Goal: Transaction & Acquisition: Purchase product/service

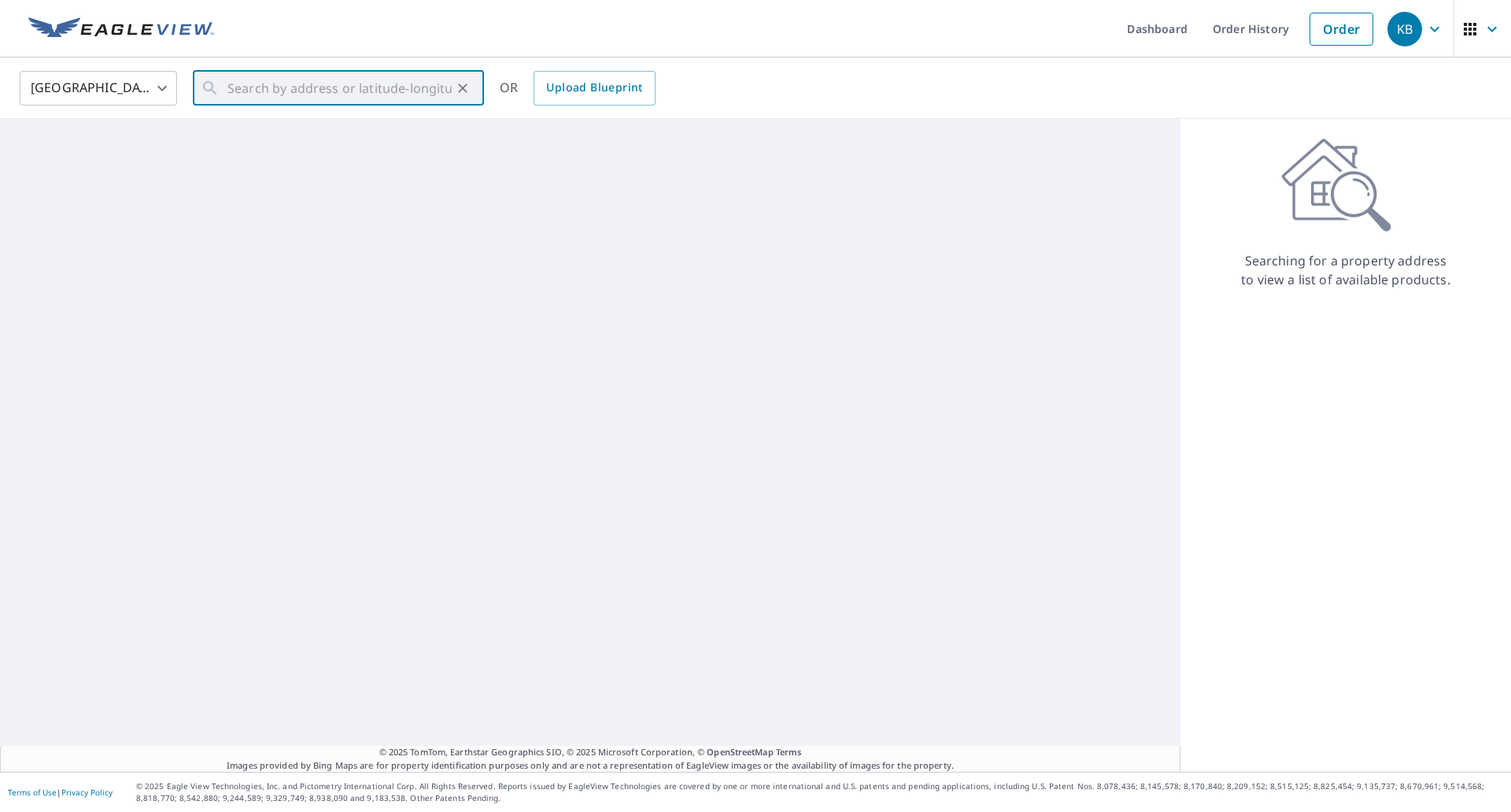
click at [269, 92] on input "text" at bounding box center [340, 88] width 224 height 44
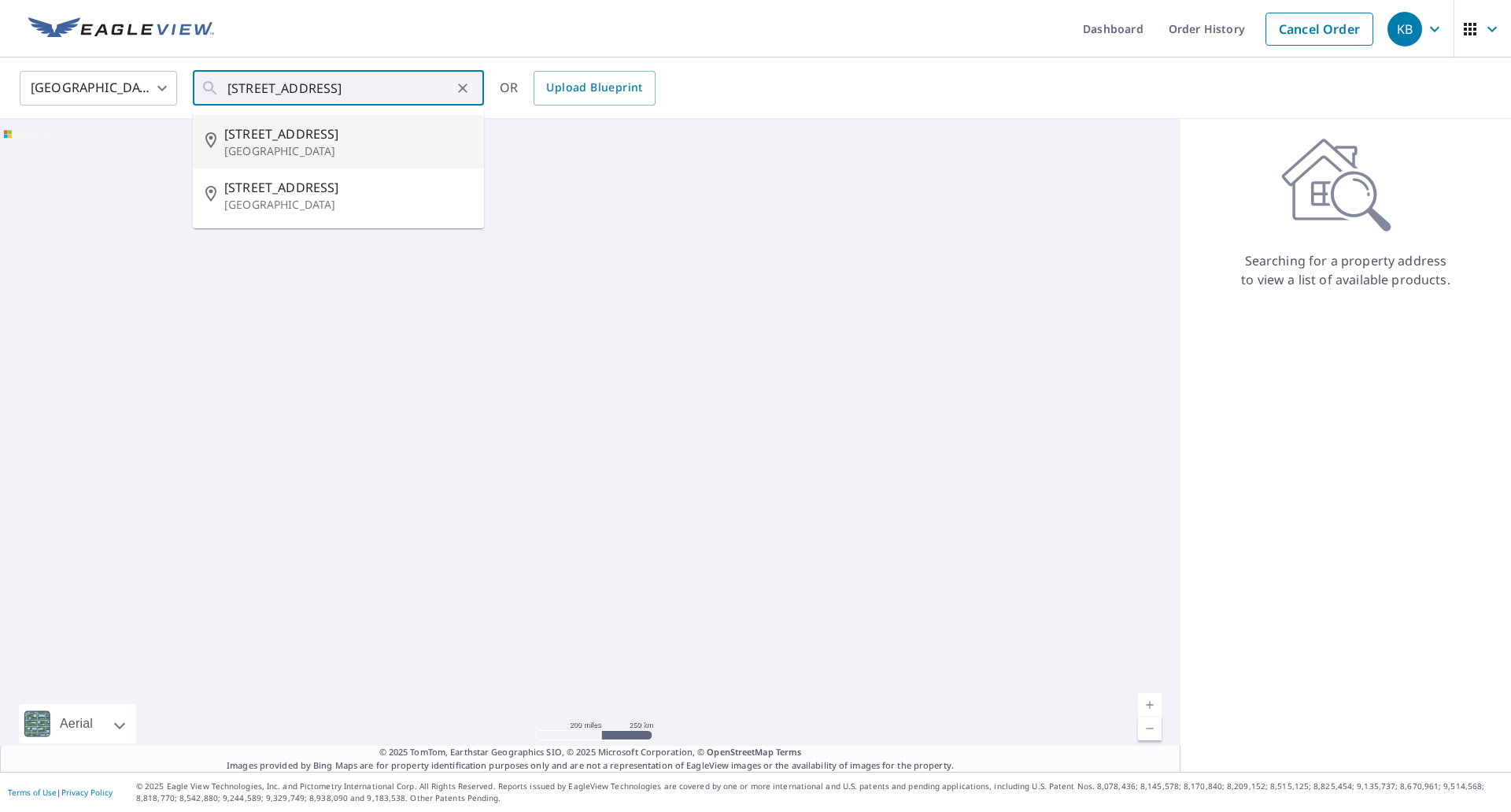
click at [285, 125] on span "[STREET_ADDRESS]" at bounding box center [347, 134] width 247 height 19
type input "[STREET_ADDRESS]"
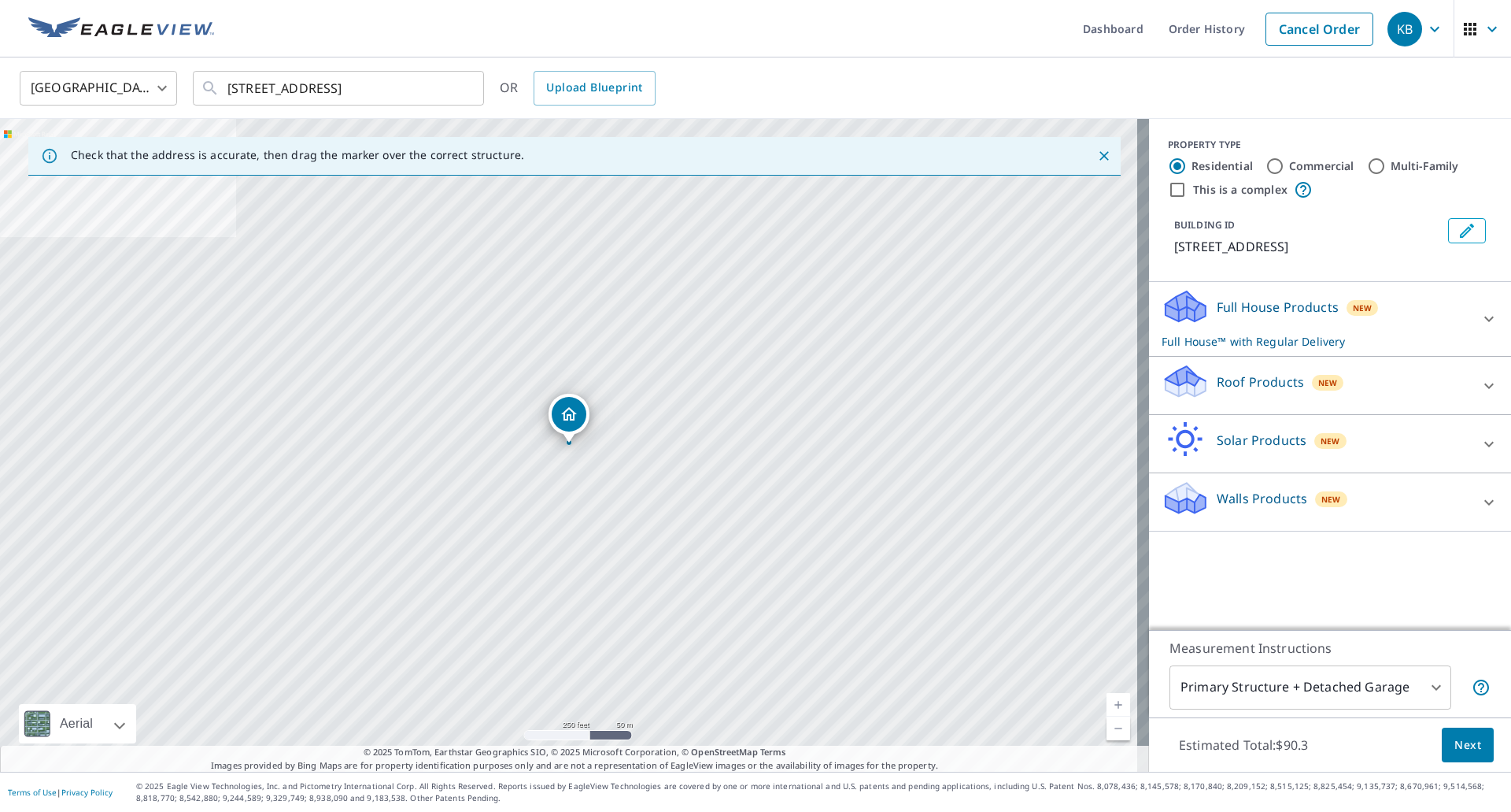
click at [1107, 704] on link "Current Level 17, Zoom In" at bounding box center [1119, 704] width 24 height 24
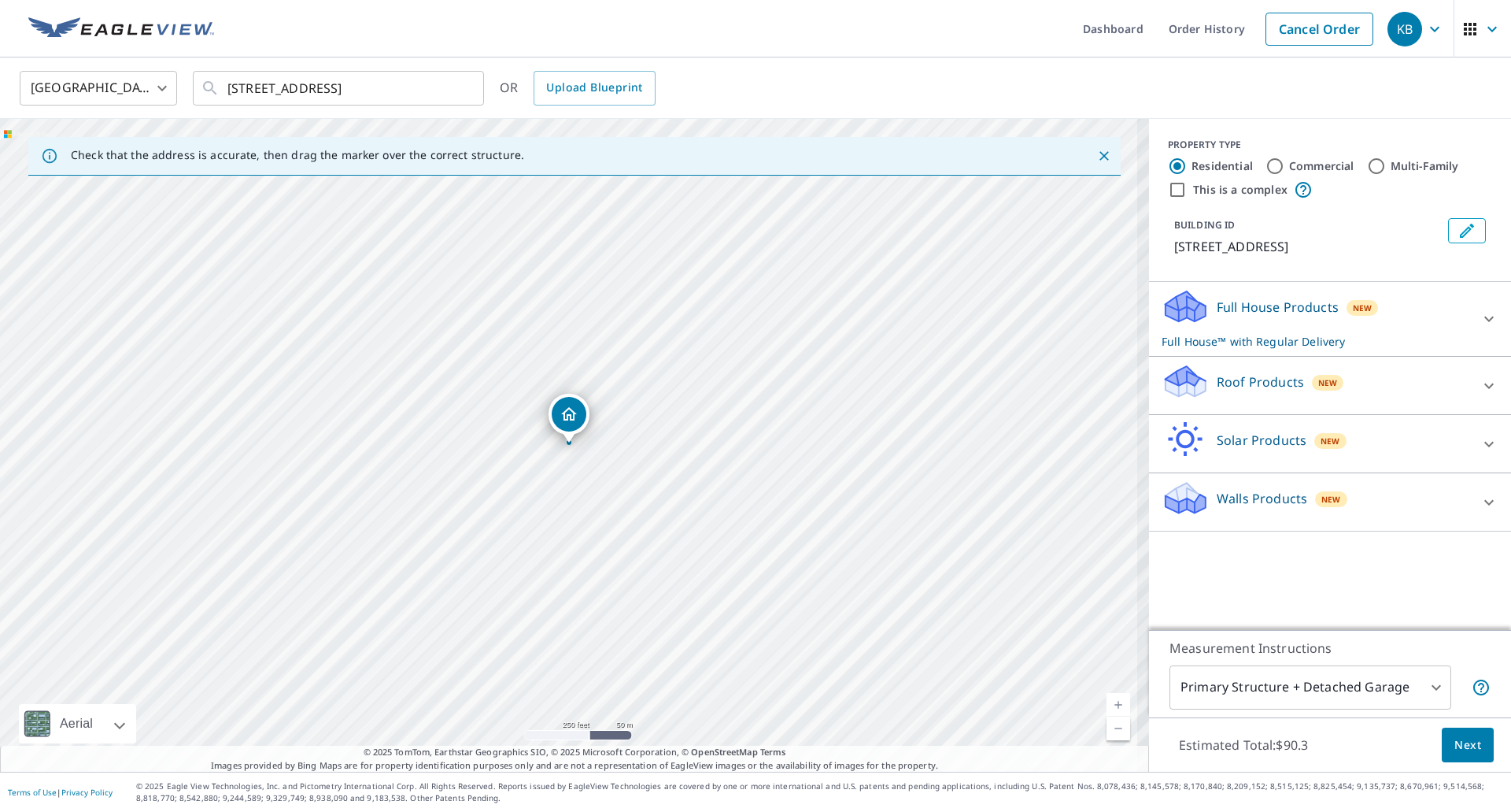
click at [1107, 704] on link "Current Level 17, Zoom In" at bounding box center [1119, 704] width 24 height 24
click at [1107, 704] on link "Current Level 19, Zoom In" at bounding box center [1119, 704] width 24 height 24
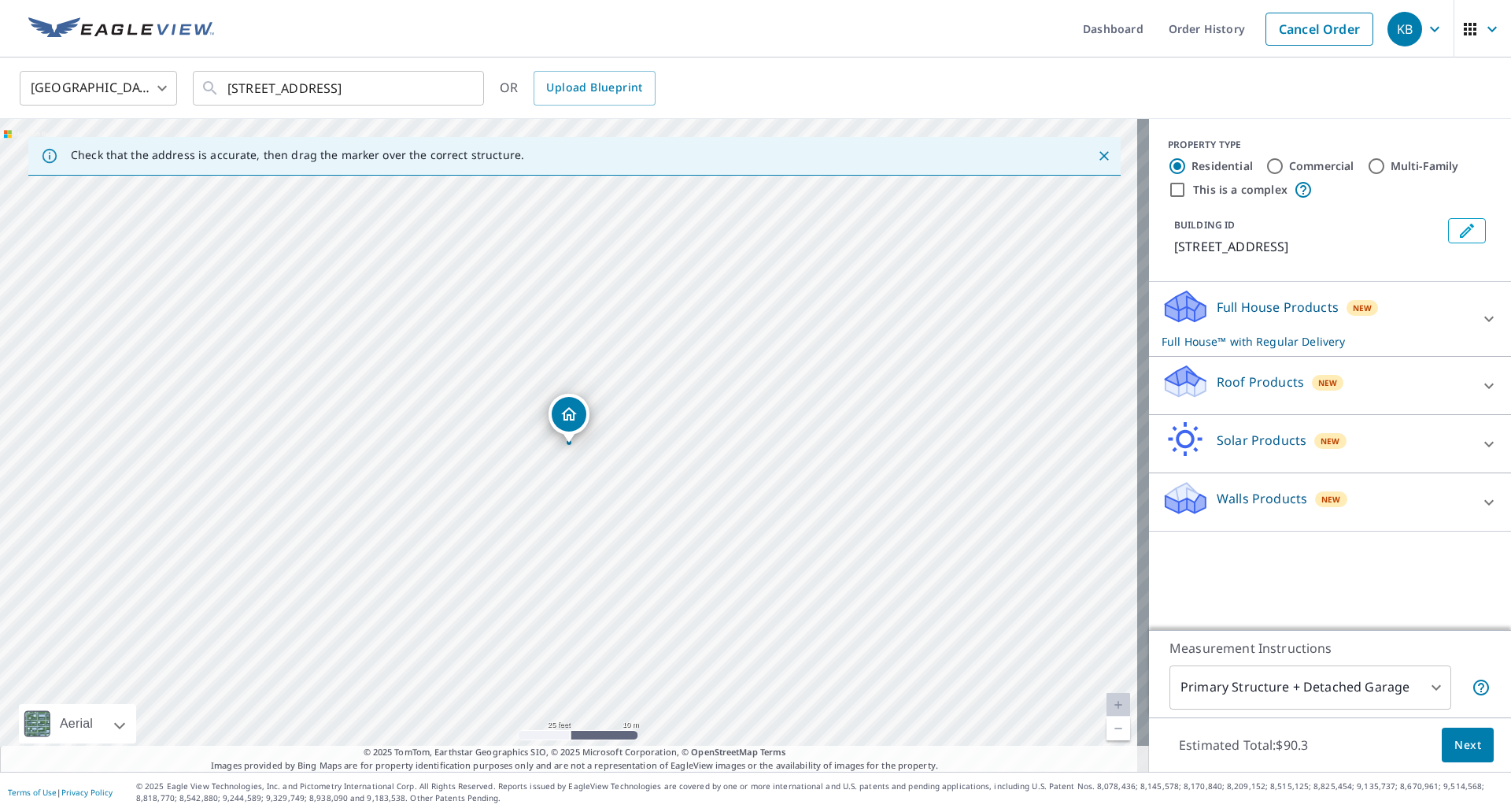
click at [1396, 376] on div "Roof Products New" at bounding box center [1316, 385] width 308 height 45
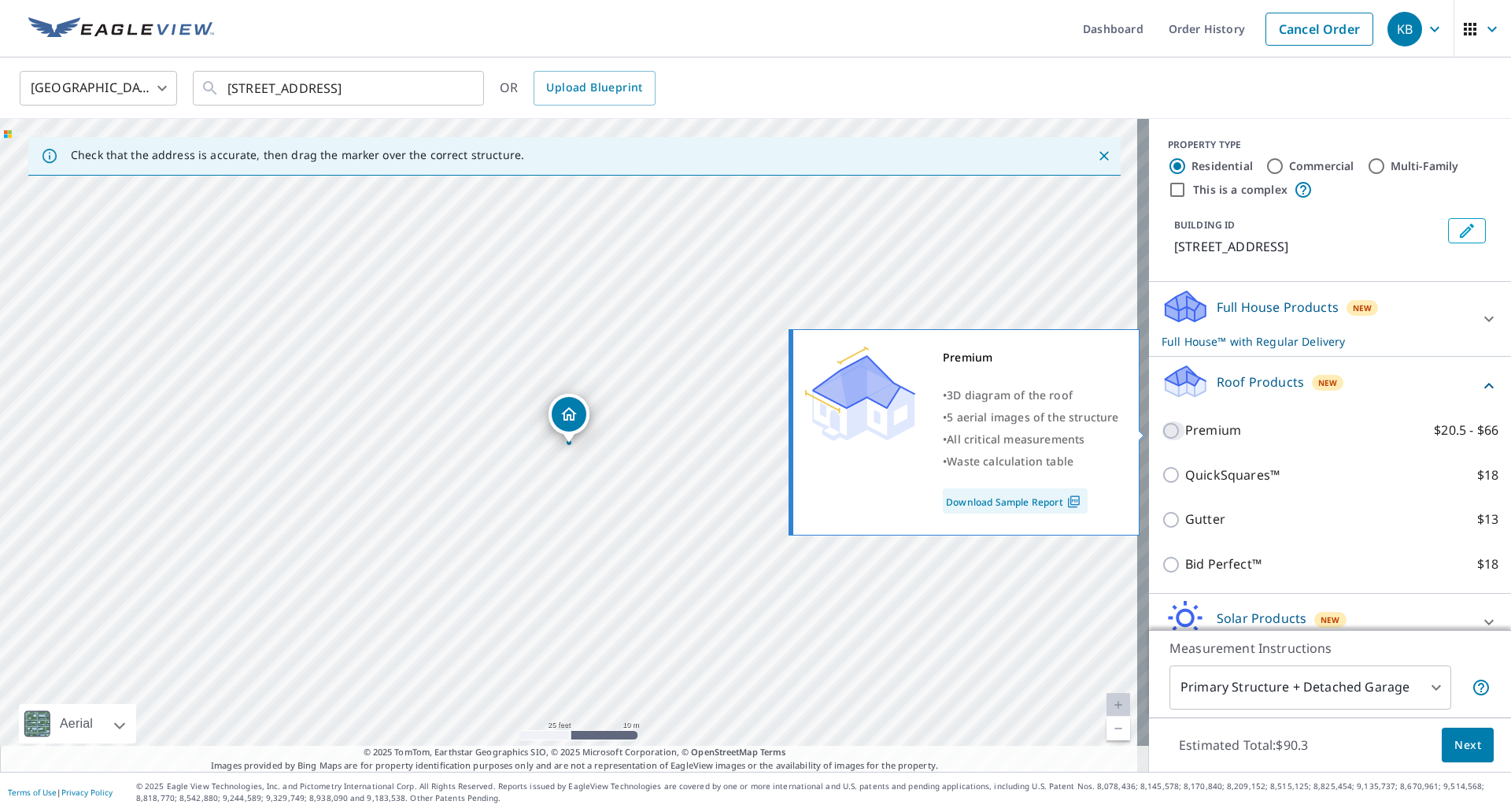
click at [1163, 431] on input "Premium $20.5 - $66" at bounding box center [1174, 430] width 24 height 19
checkbox input "true"
checkbox input "false"
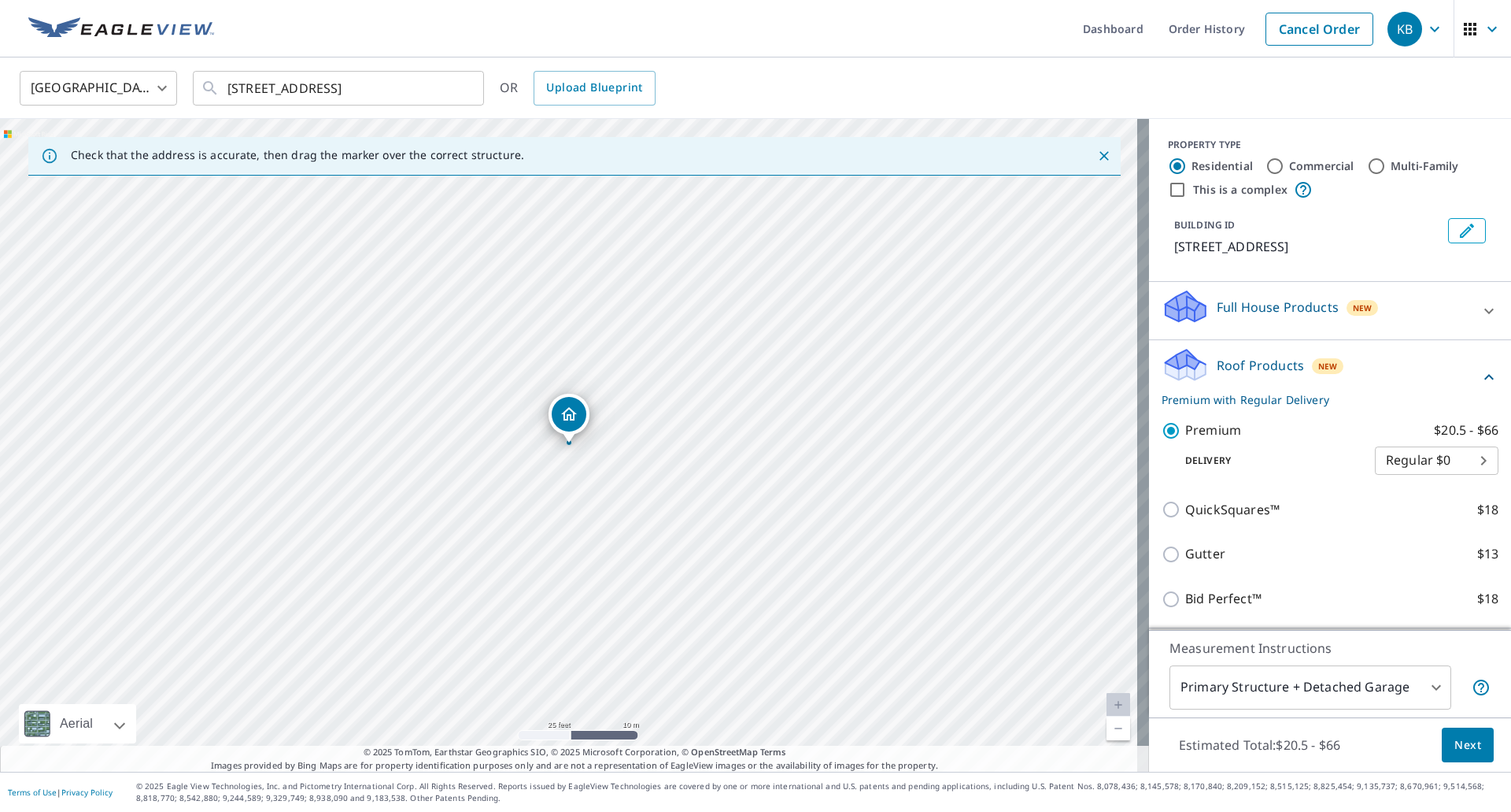
click at [1442, 745] on button "Next" at bounding box center [1468, 744] width 52 height 35
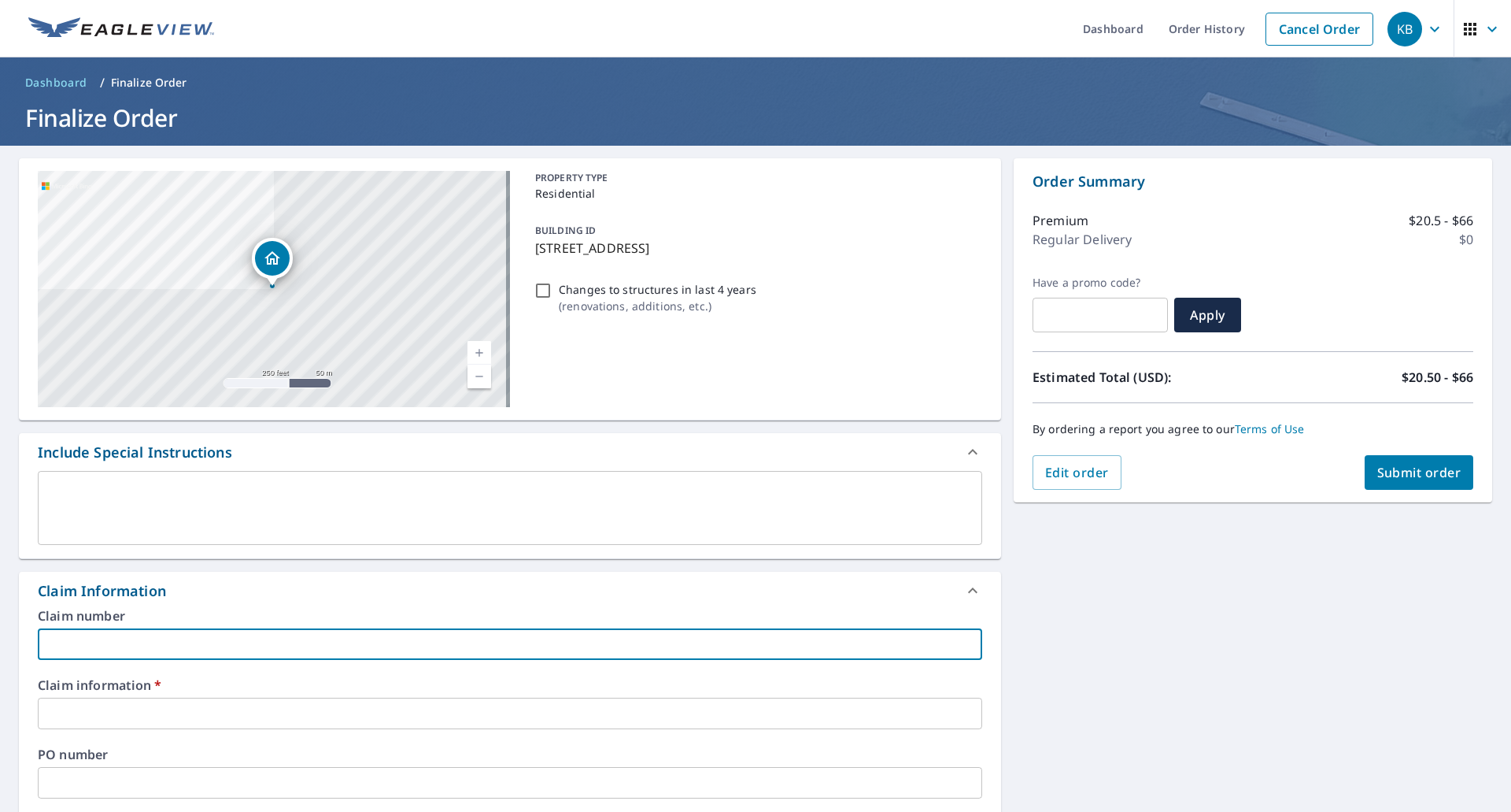
click at [203, 647] on input "text" at bounding box center [510, 644] width 945 height 32
type input "5"
checkbox input "true"
type input "50"
checkbox input "true"
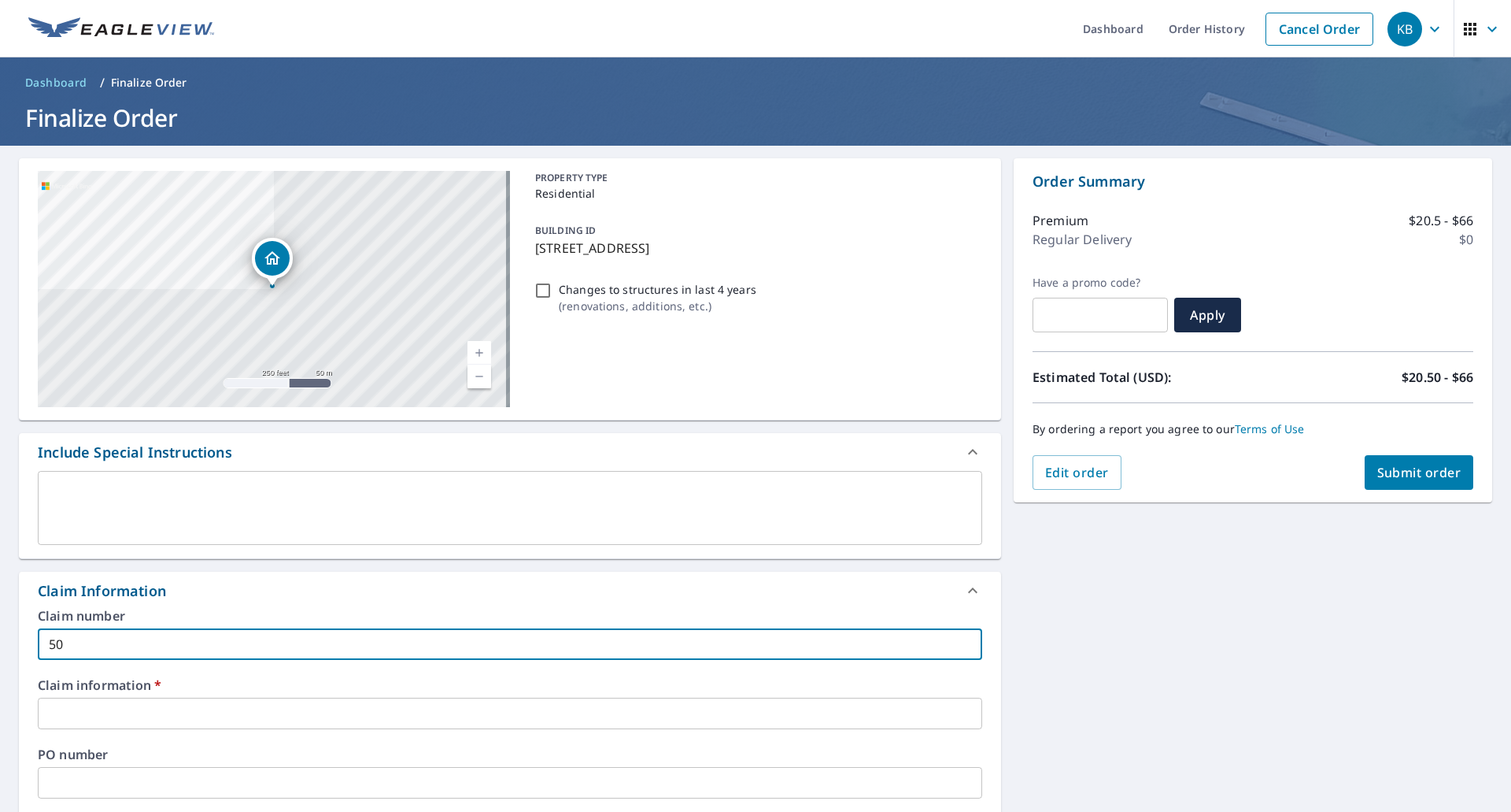
type input "503"
checkbox input "true"
type input "5033"
checkbox input "true"
type input "50336"
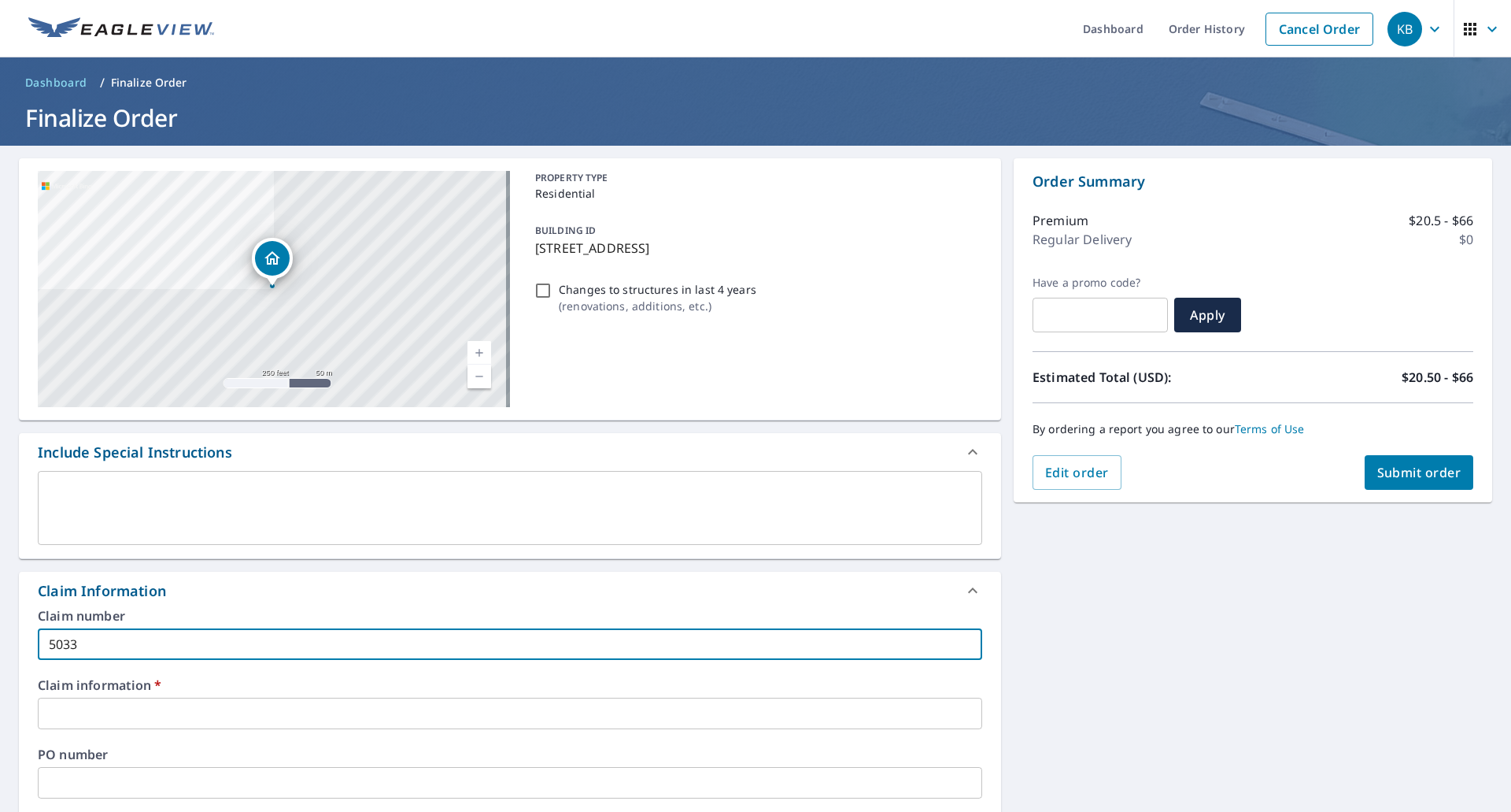
checkbox input "true"
type input "503365"
checkbox input "true"
type input "503365"
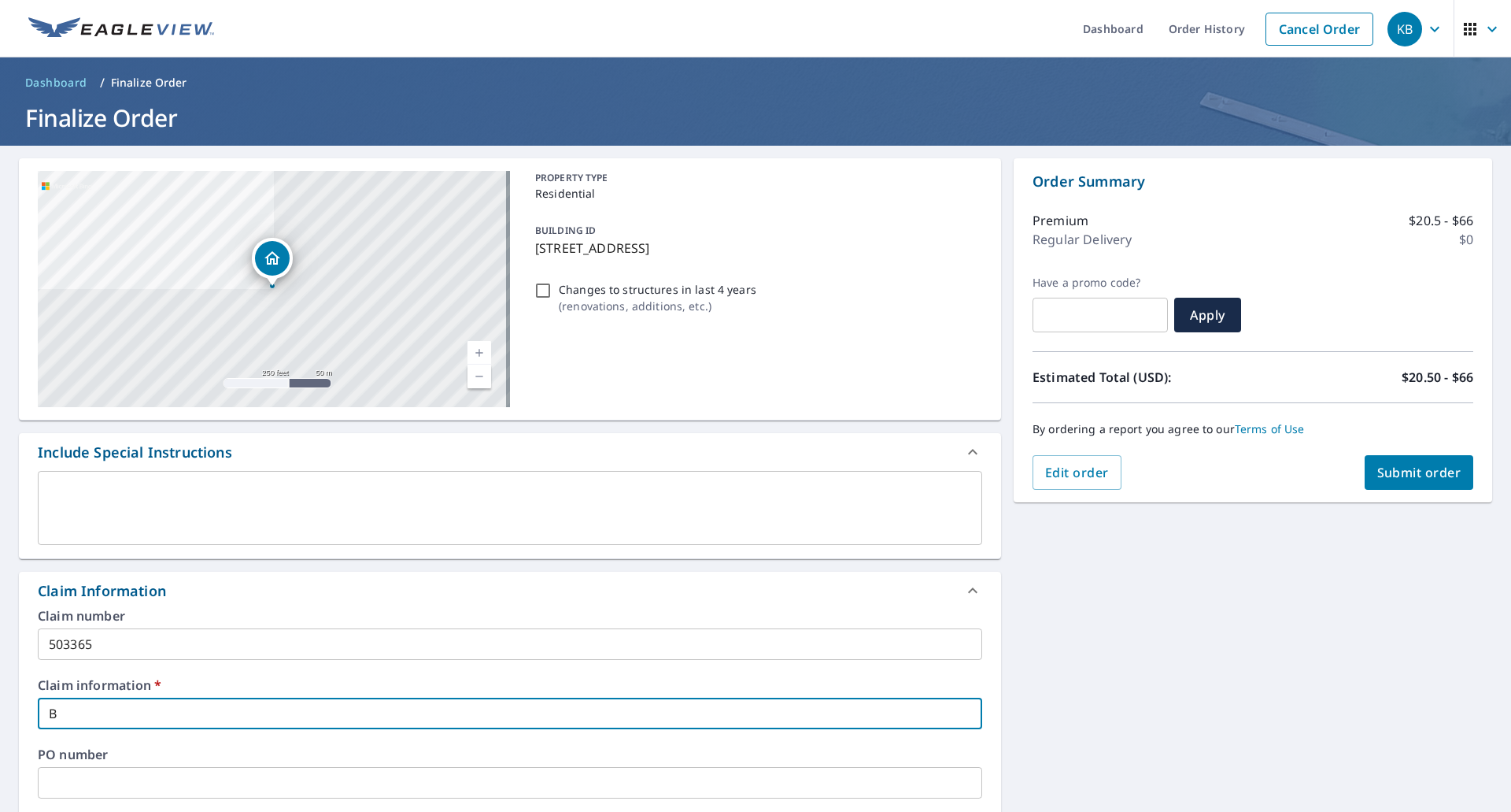
type input "B"
checkbox input "true"
type input "Bl"
checkbox input "true"
type input "Blu"
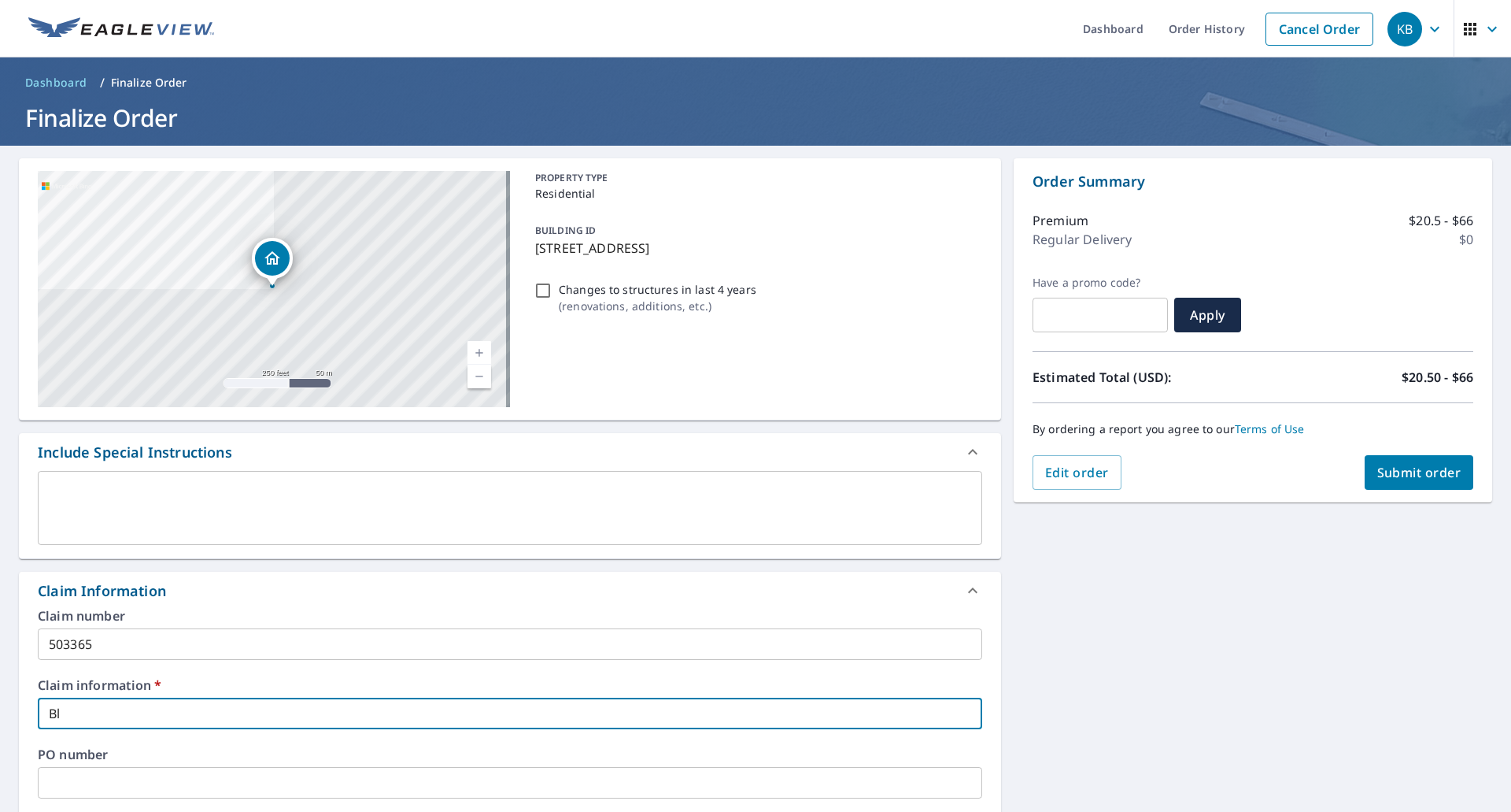
checkbox input "true"
type input "Blue"
checkbox input "true"
type input "Bluebird Construction"
checkbox input "true"
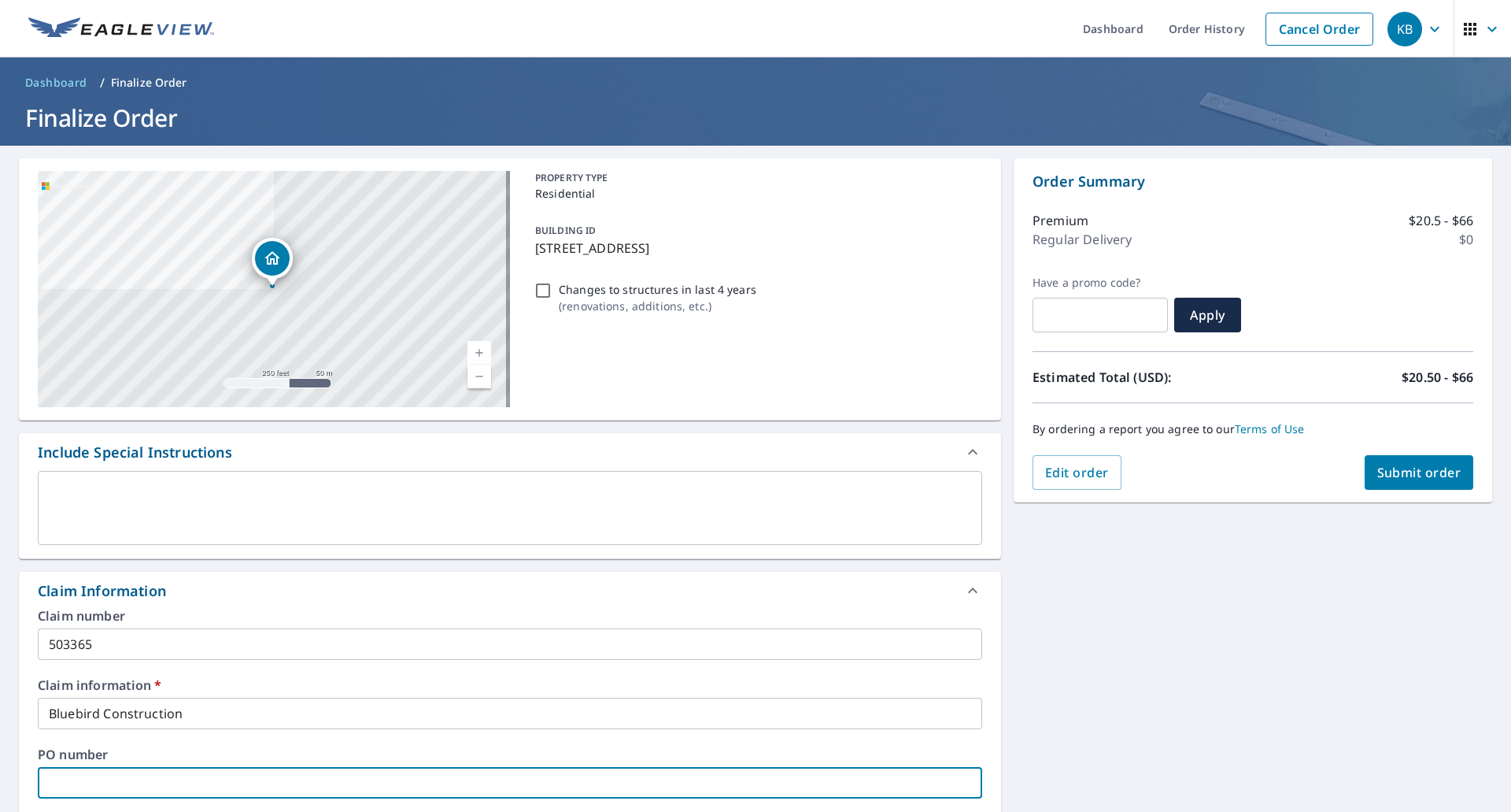
scroll to position [447, 0]
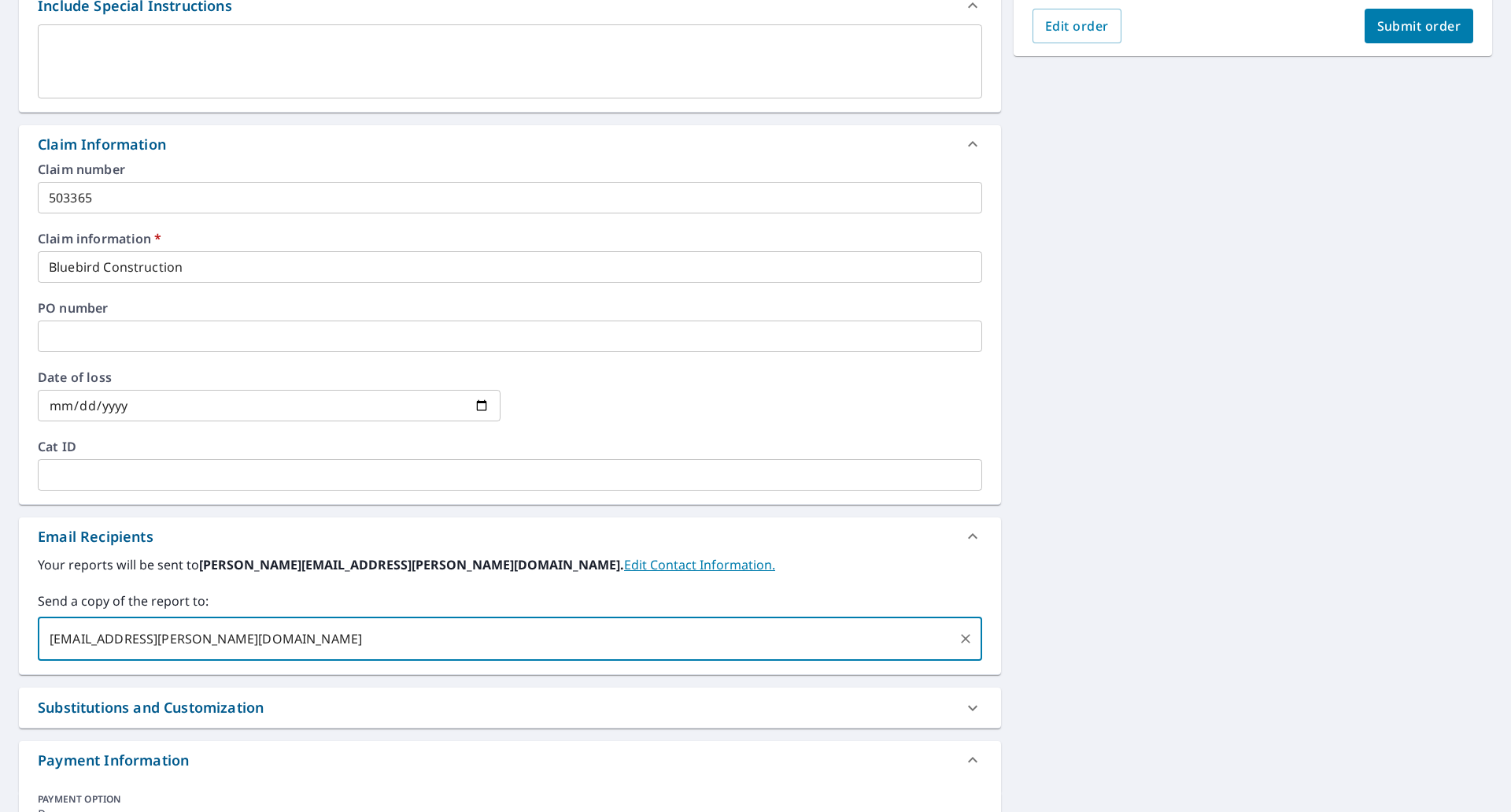
type input "[EMAIL_ADDRESS][PERSON_NAME][DOMAIN_NAME]"
click at [1408, 32] on span "Submit order" at bounding box center [1419, 25] width 84 height 17
checkbox input "true"
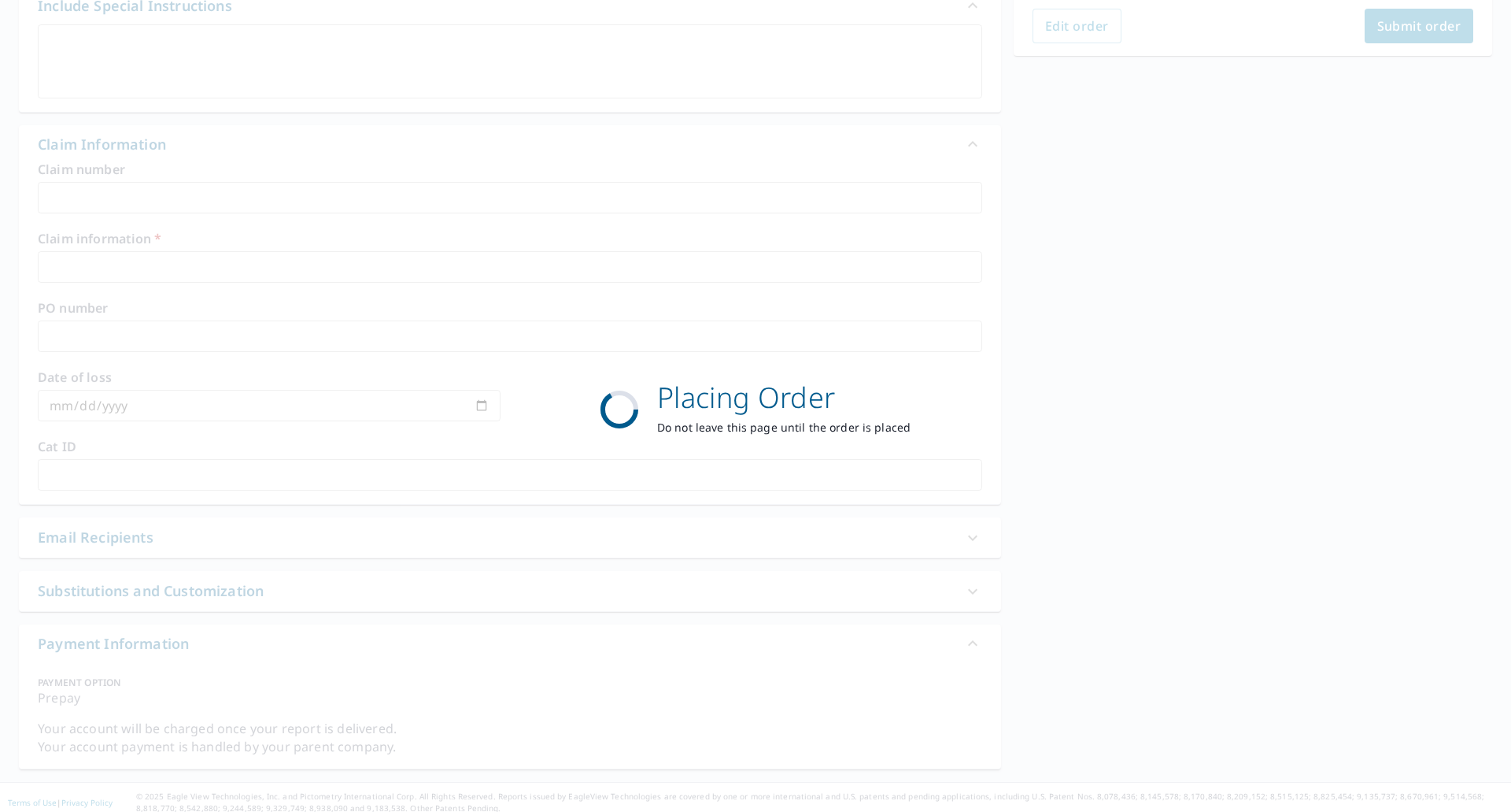
scroll to position [115, 0]
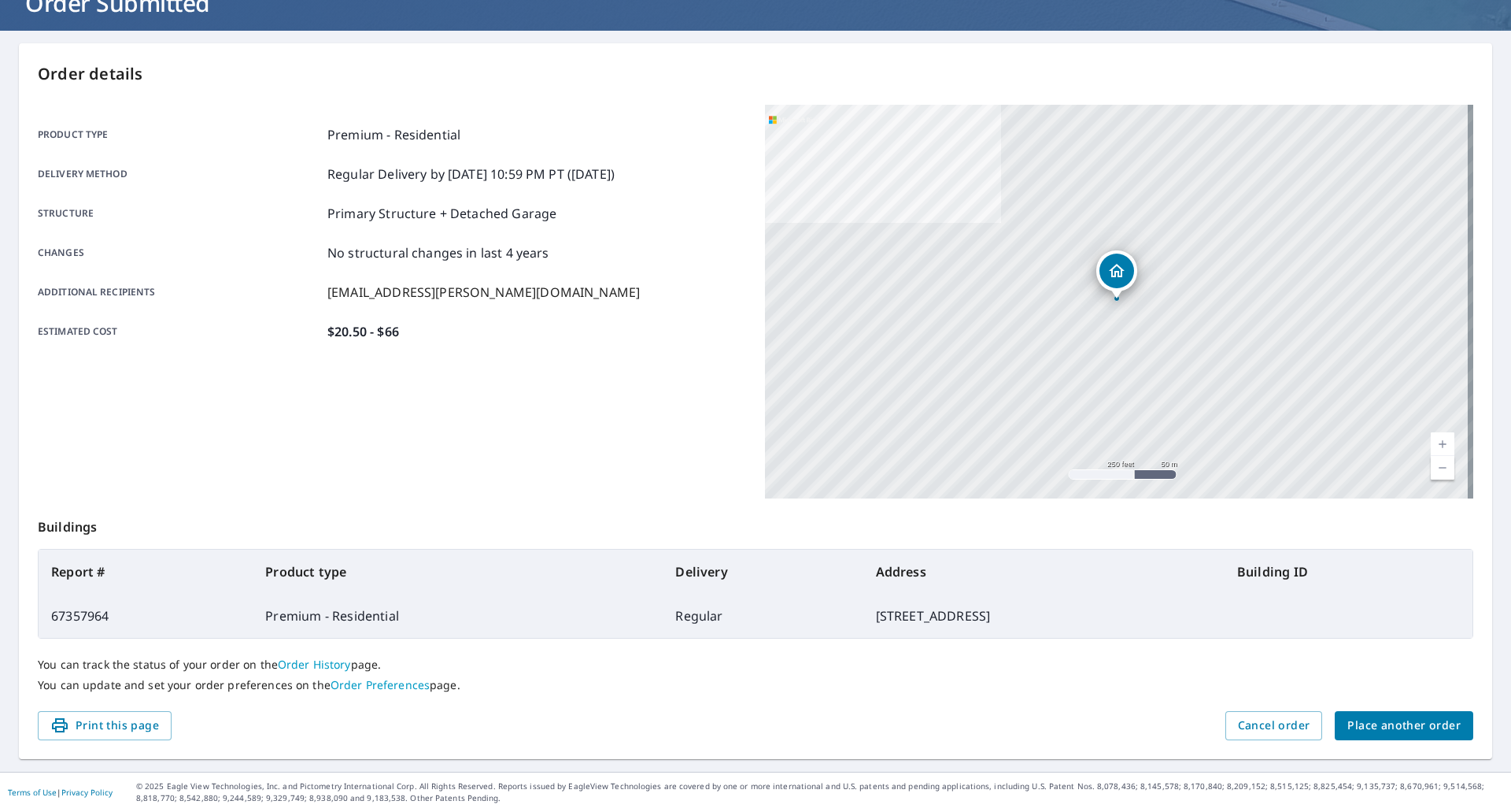
click at [1384, 726] on span "Place another order" at bounding box center [1403, 725] width 113 height 20
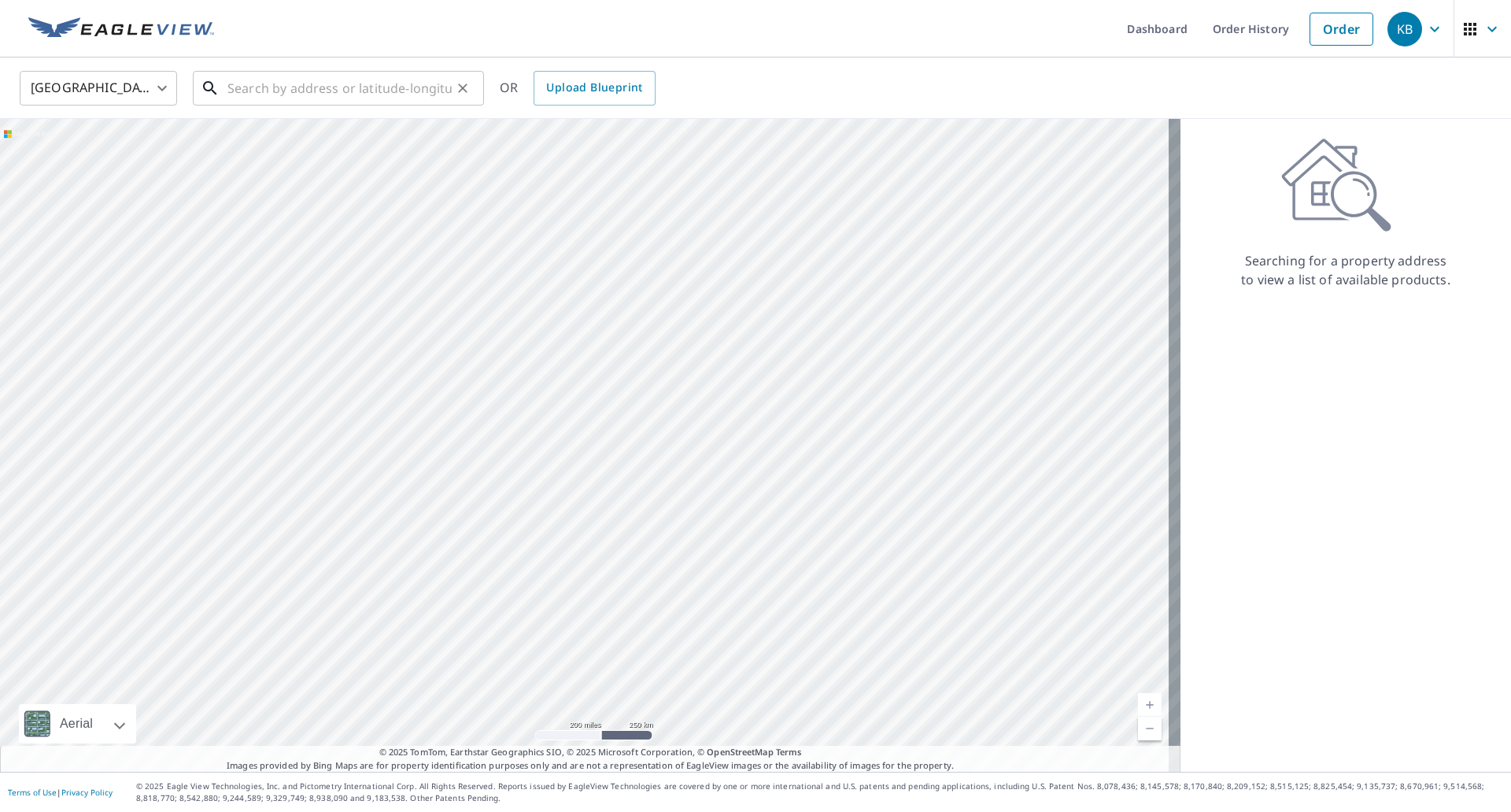
click at [306, 97] on input "text" at bounding box center [340, 88] width 224 height 44
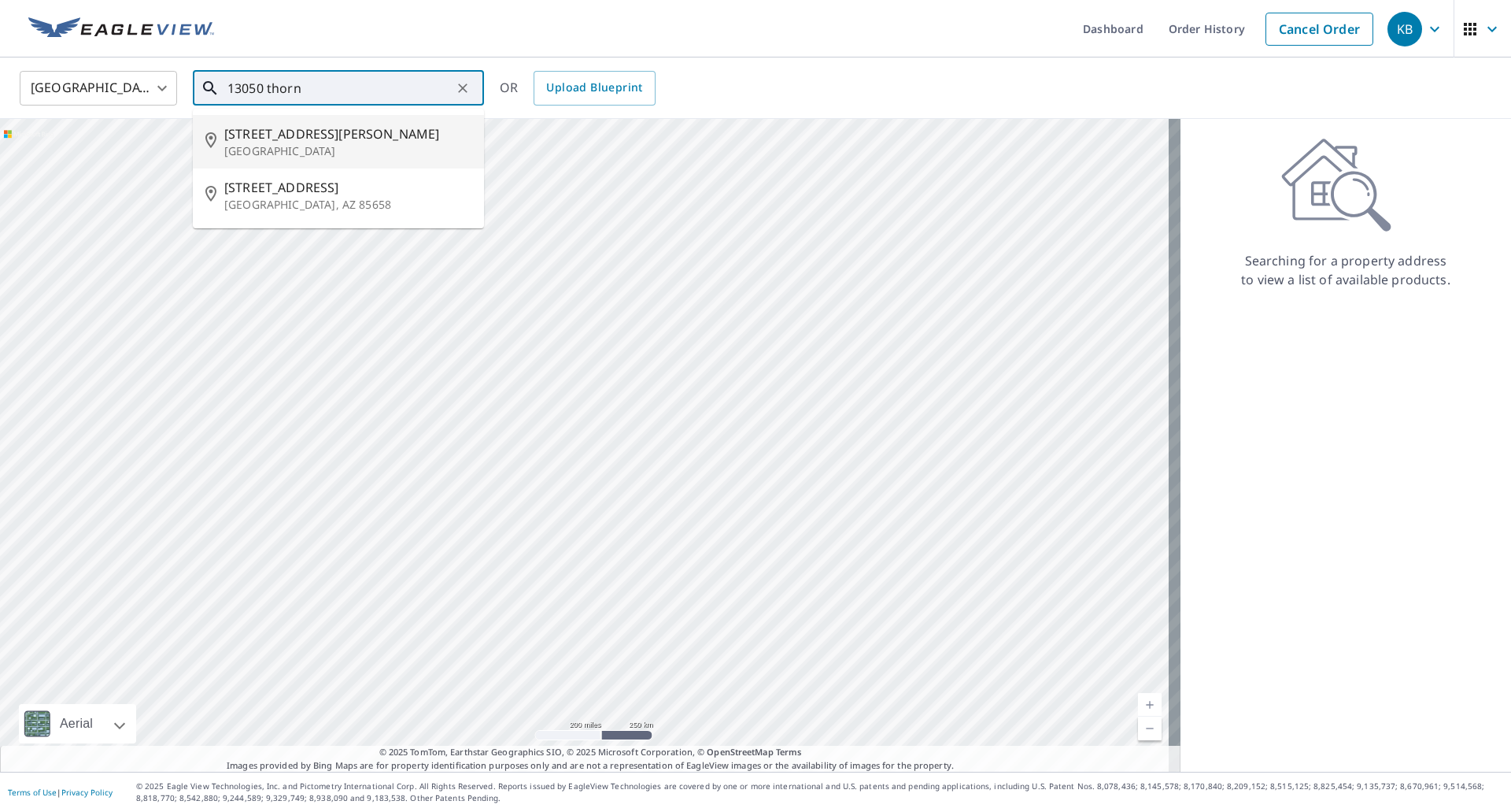
click at [301, 140] on span "[STREET_ADDRESS][PERSON_NAME]" at bounding box center [347, 134] width 247 height 19
type input "[STREET_ADDRESS][PERSON_NAME]"
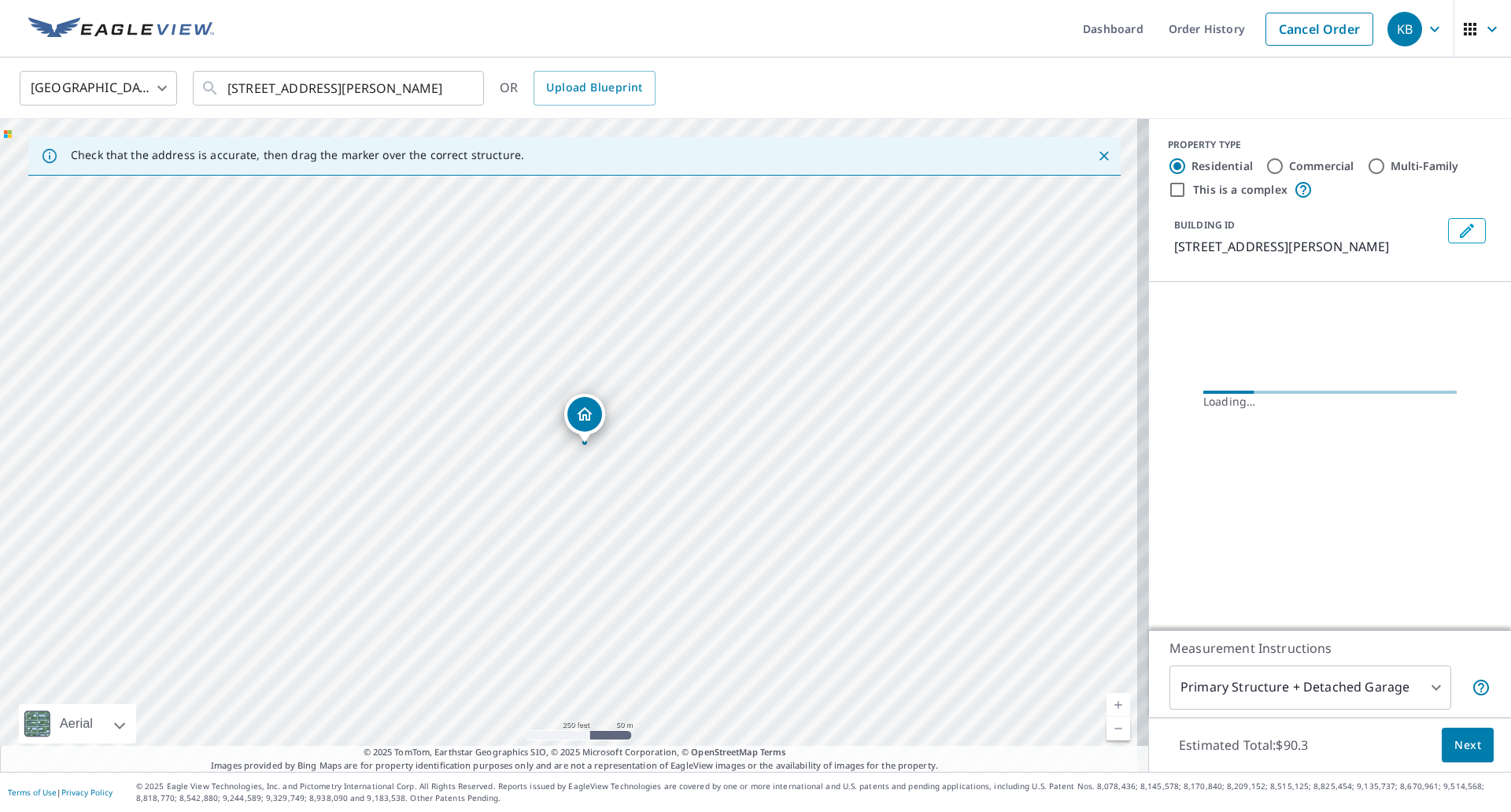
click at [1107, 703] on link "Current Level 17, Zoom In" at bounding box center [1119, 704] width 24 height 24
click at [1107, 703] on link "Current Level 17.721024050297185, Zoom In" at bounding box center [1119, 704] width 24 height 24
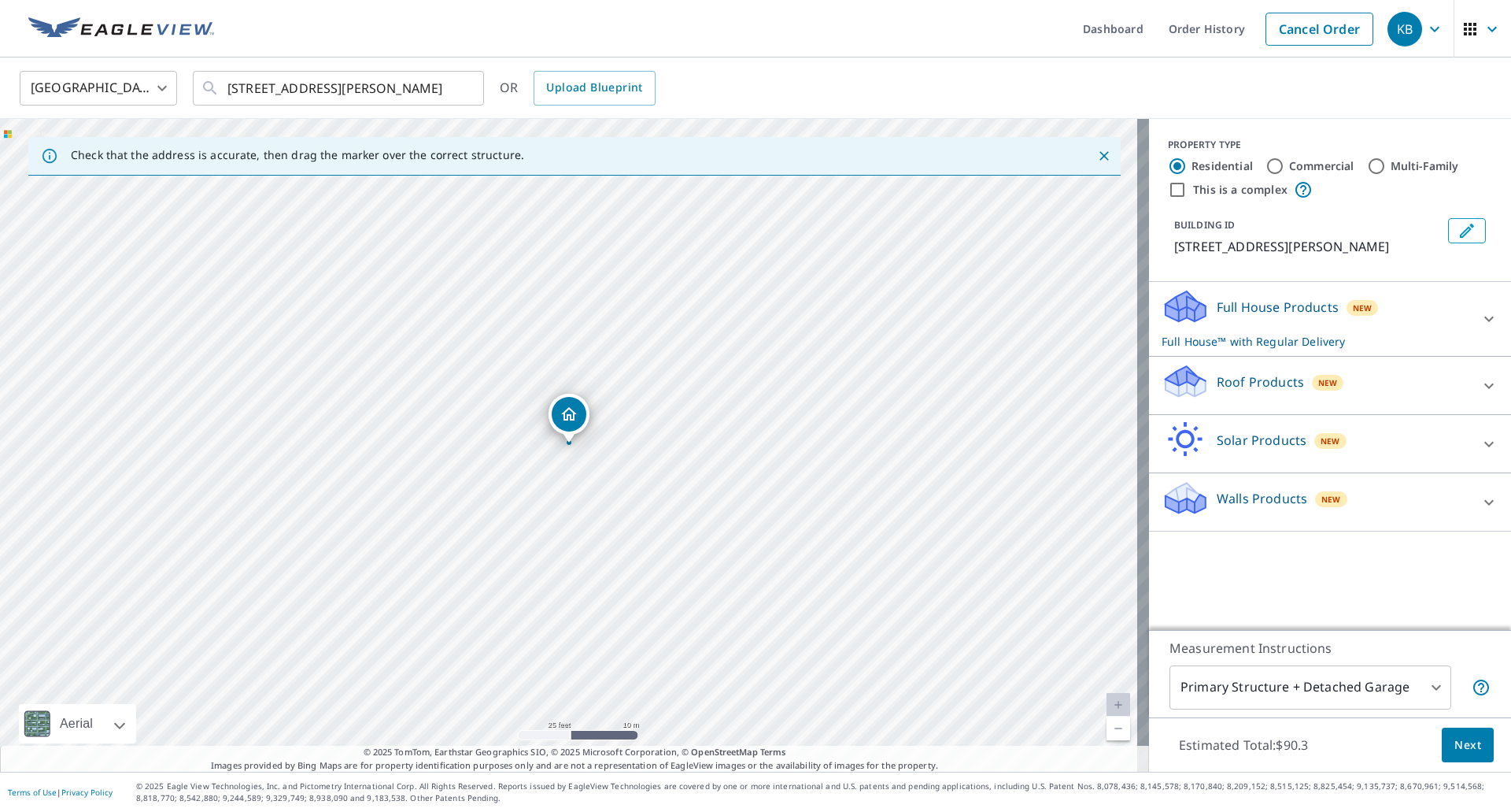
click at [1392, 392] on div "Roof Products New" at bounding box center [1316, 385] width 308 height 45
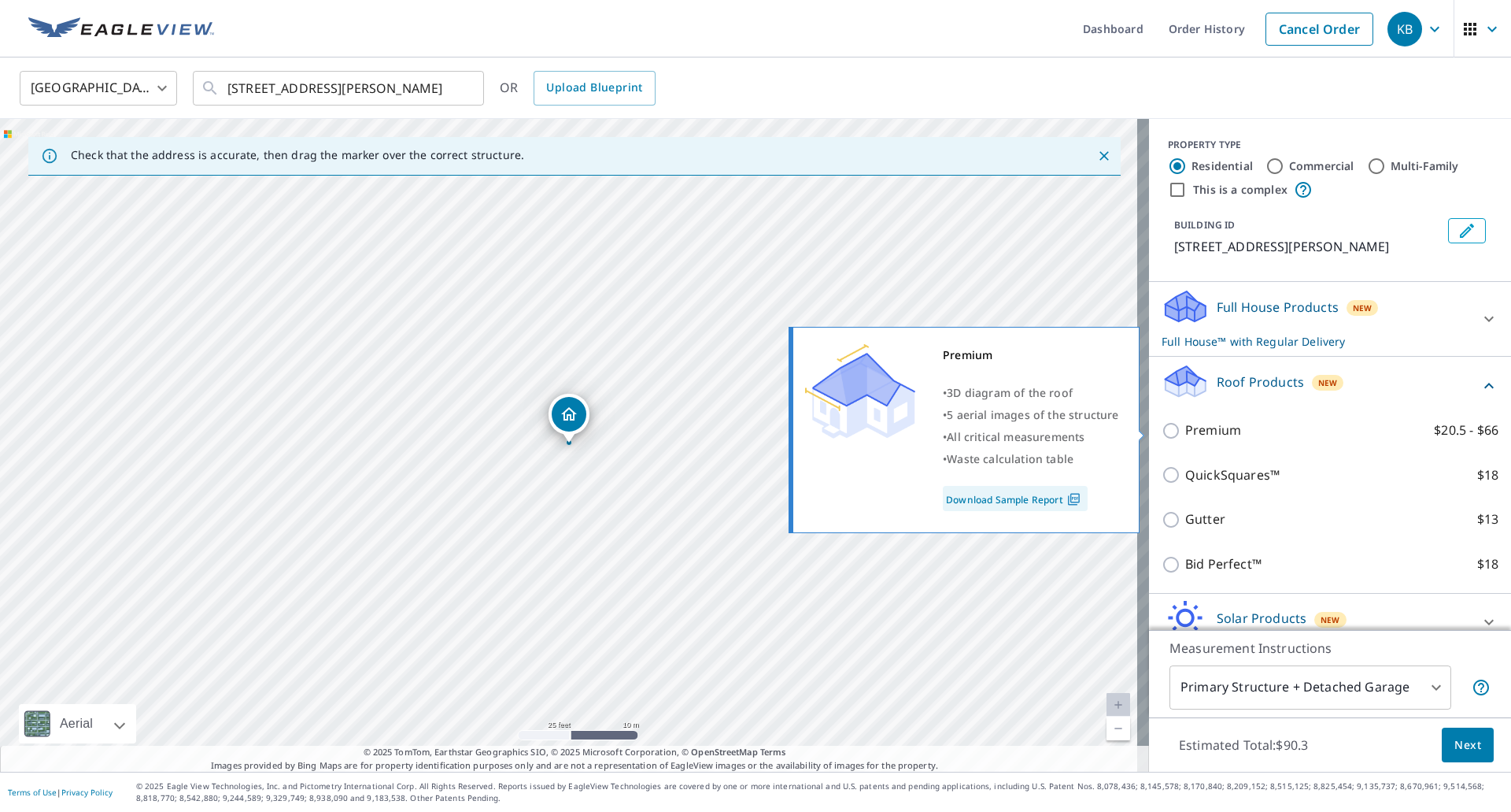
click at [1162, 429] on input "Premium $20.5 - $66" at bounding box center [1174, 430] width 24 height 19
checkbox input "true"
checkbox input "false"
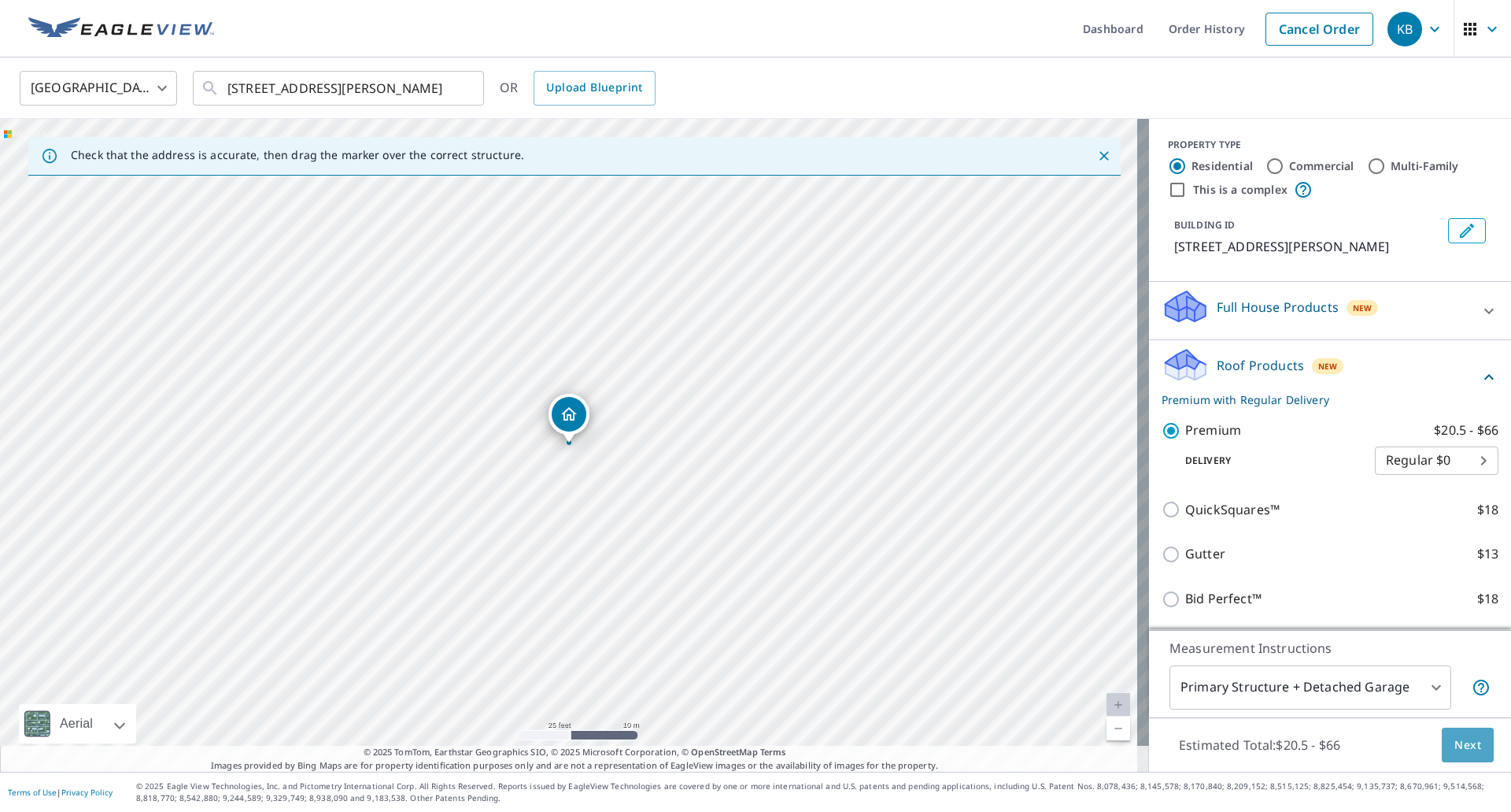
click at [1455, 742] on span "Next" at bounding box center [1469, 745] width 27 height 20
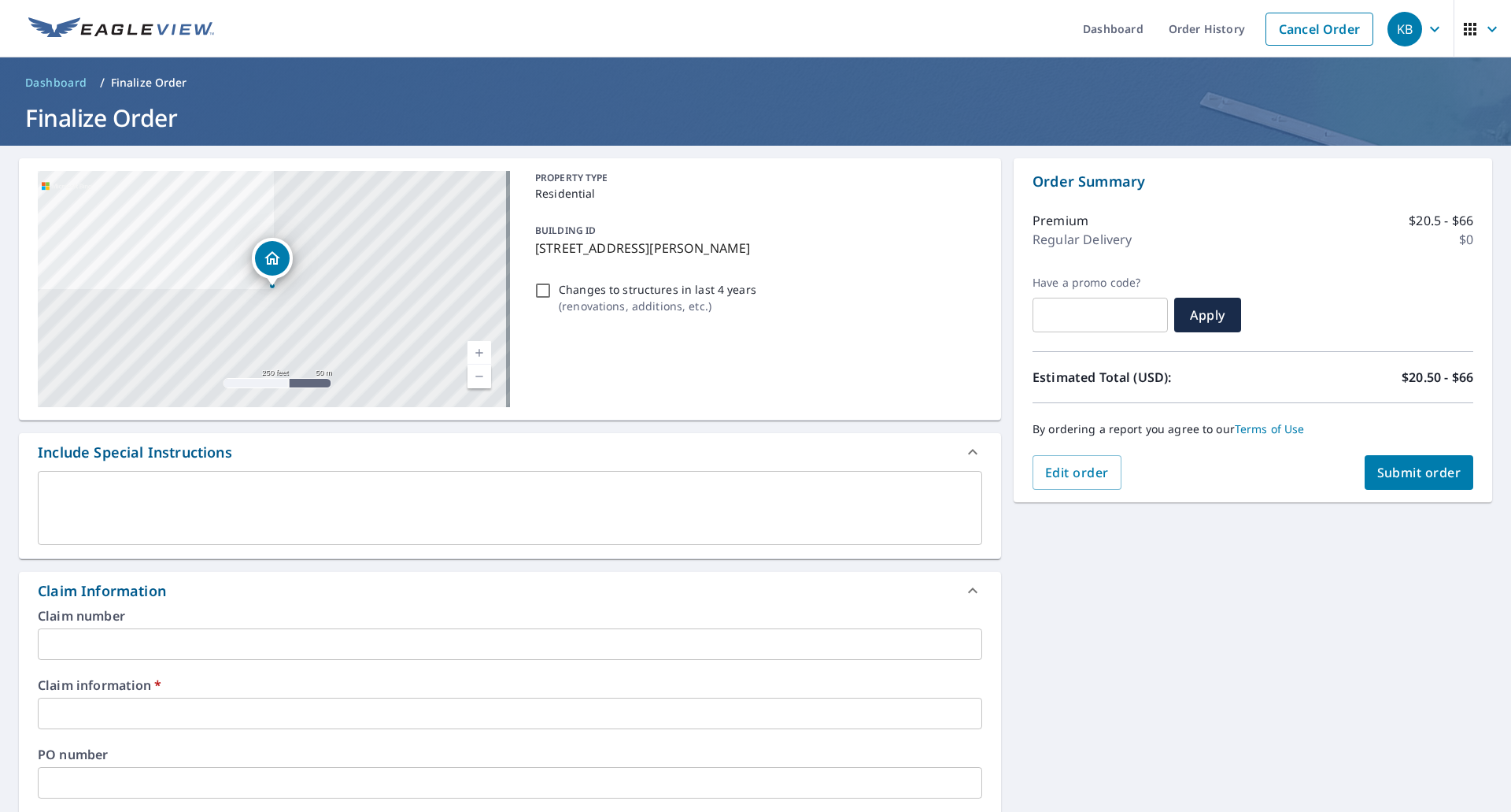
click at [367, 635] on input "text" at bounding box center [510, 644] width 945 height 32
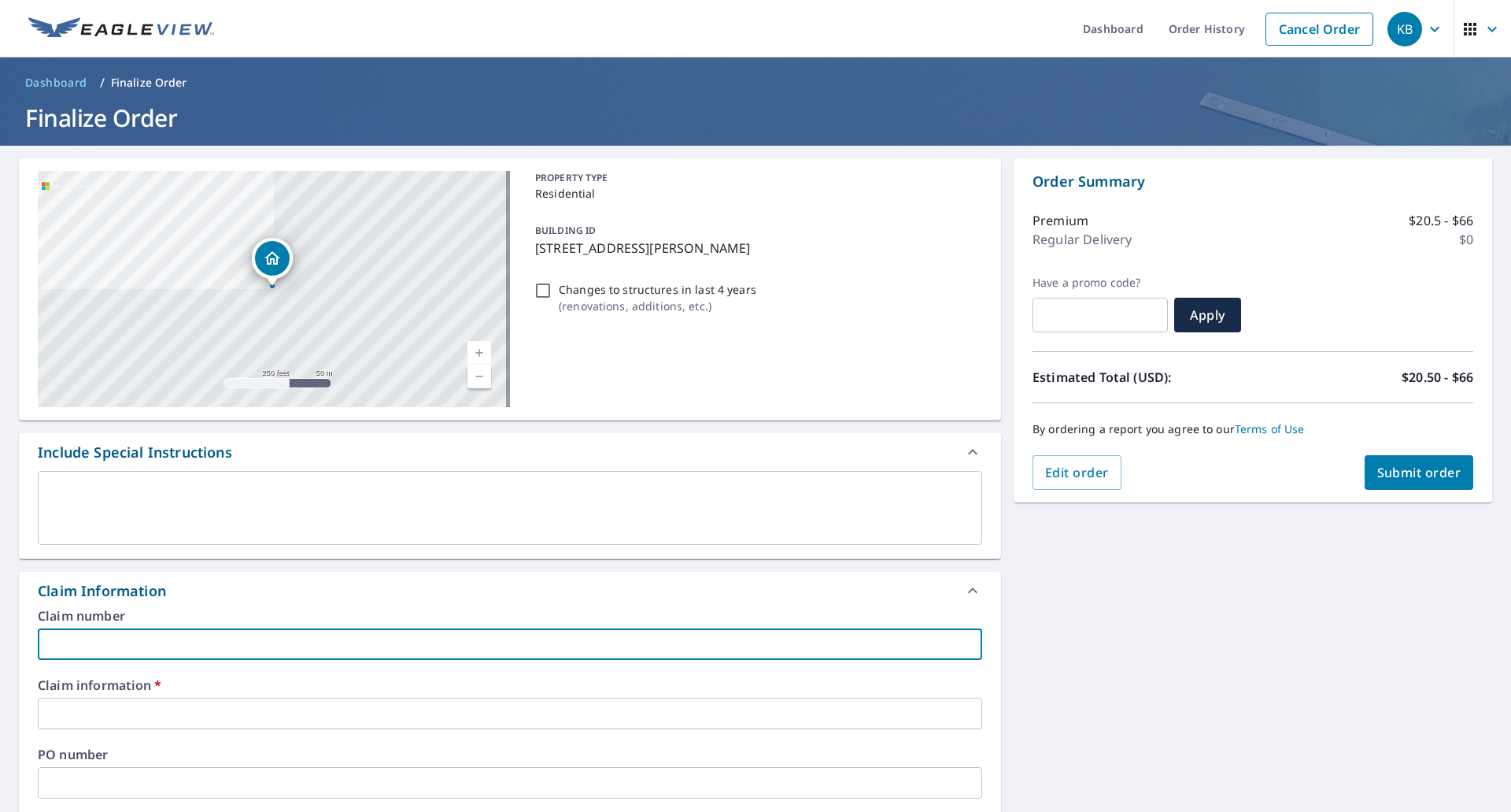
type input "5"
checkbox input "true"
type input "50"
checkbox input "true"
type input "503"
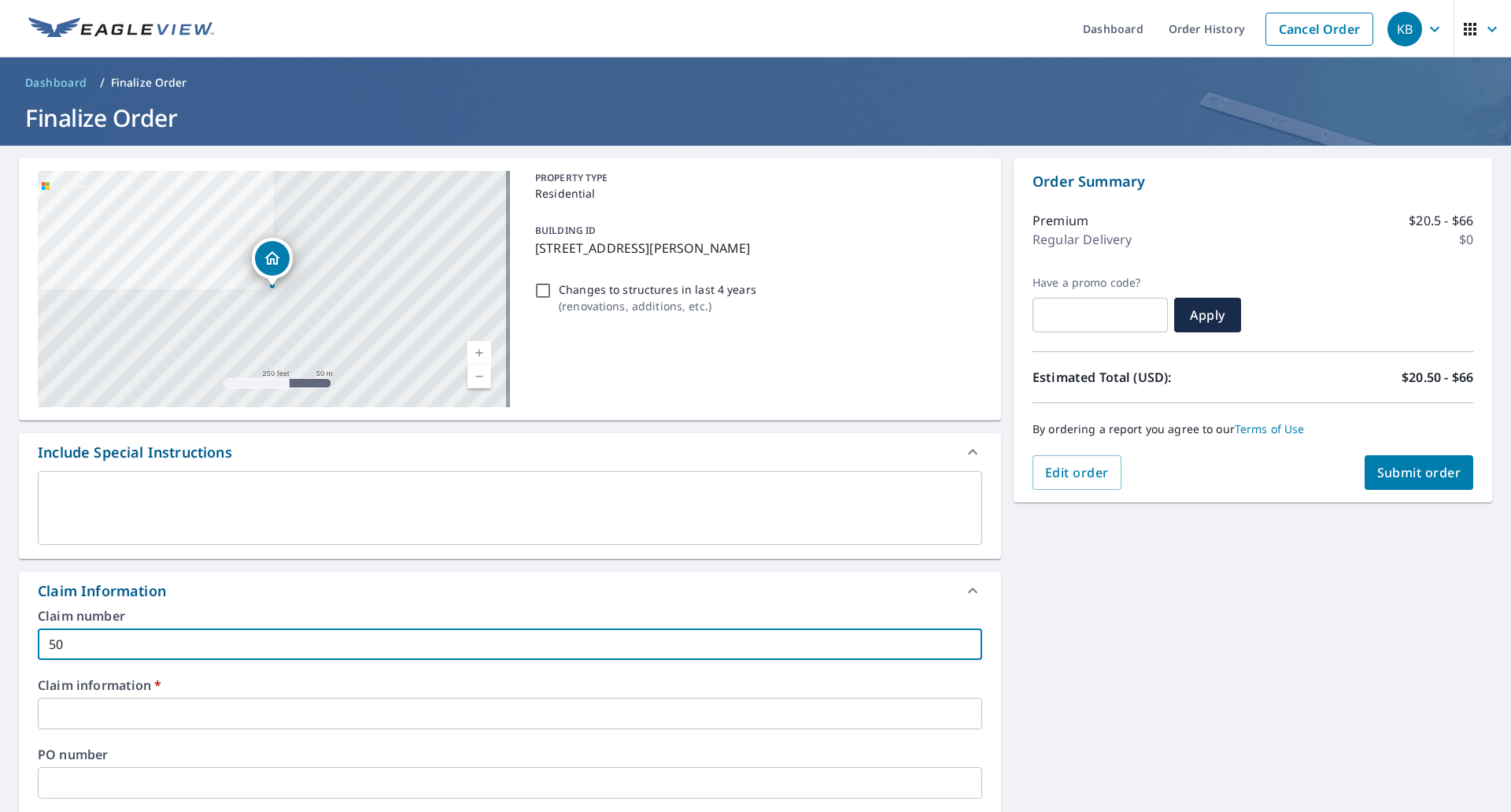
checkbox input "true"
type input "5033"
checkbox input "true"
type input "50336"
checkbox input "true"
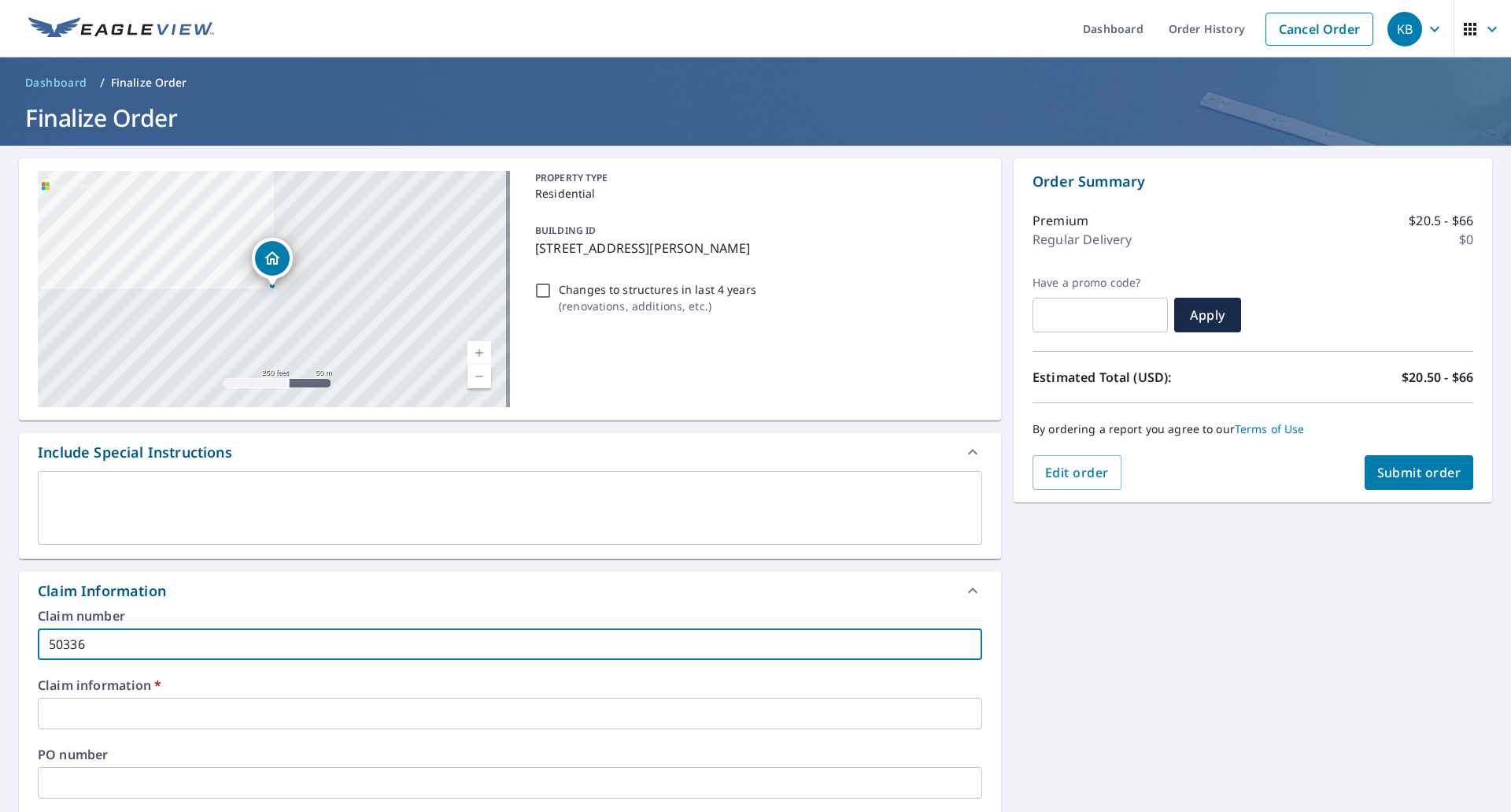
type input "503365"
checkbox input "true"
type input "503365"
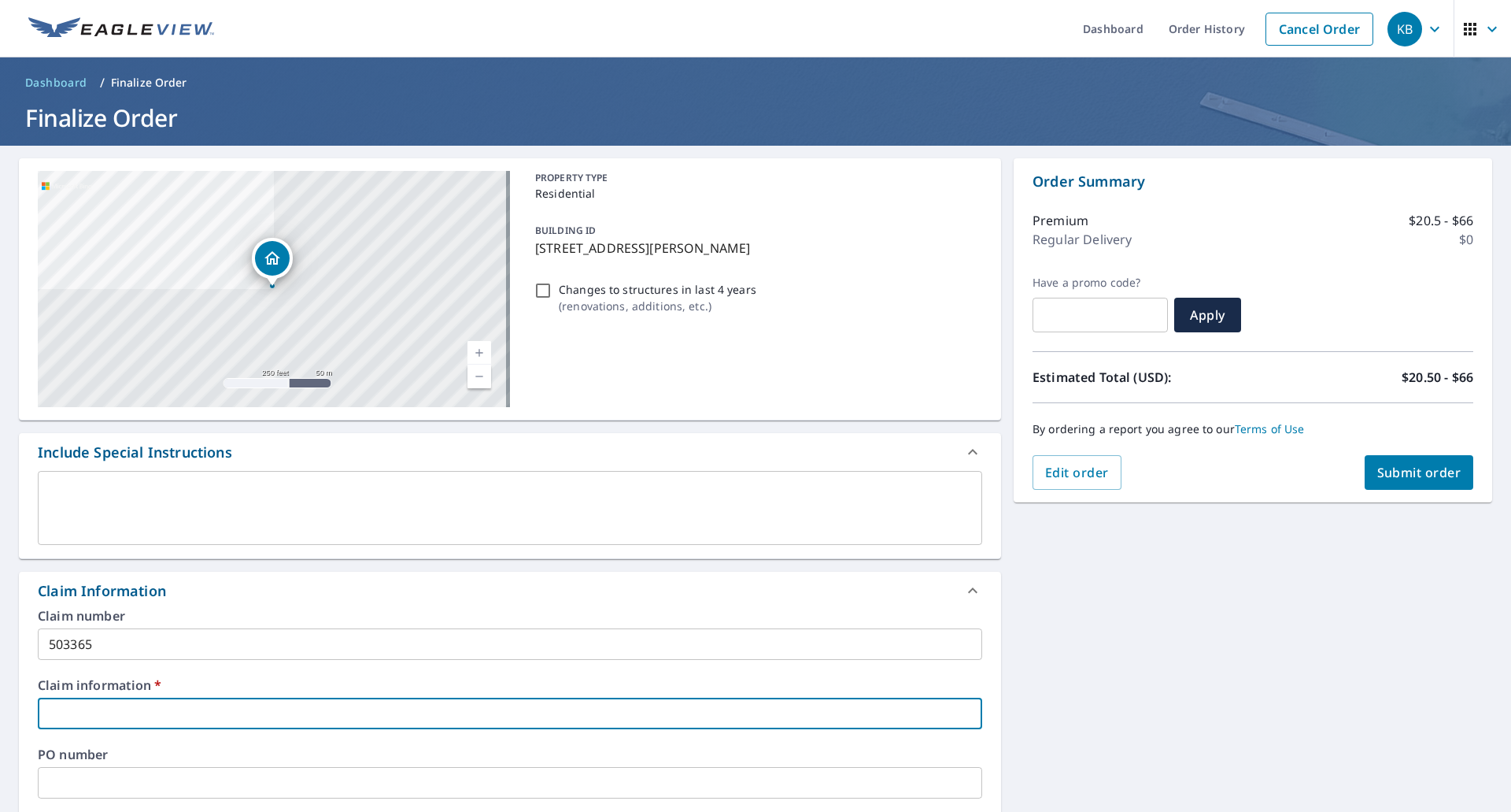
type input "B"
checkbox input "true"
type input "Bl"
checkbox input "true"
type input "Blu"
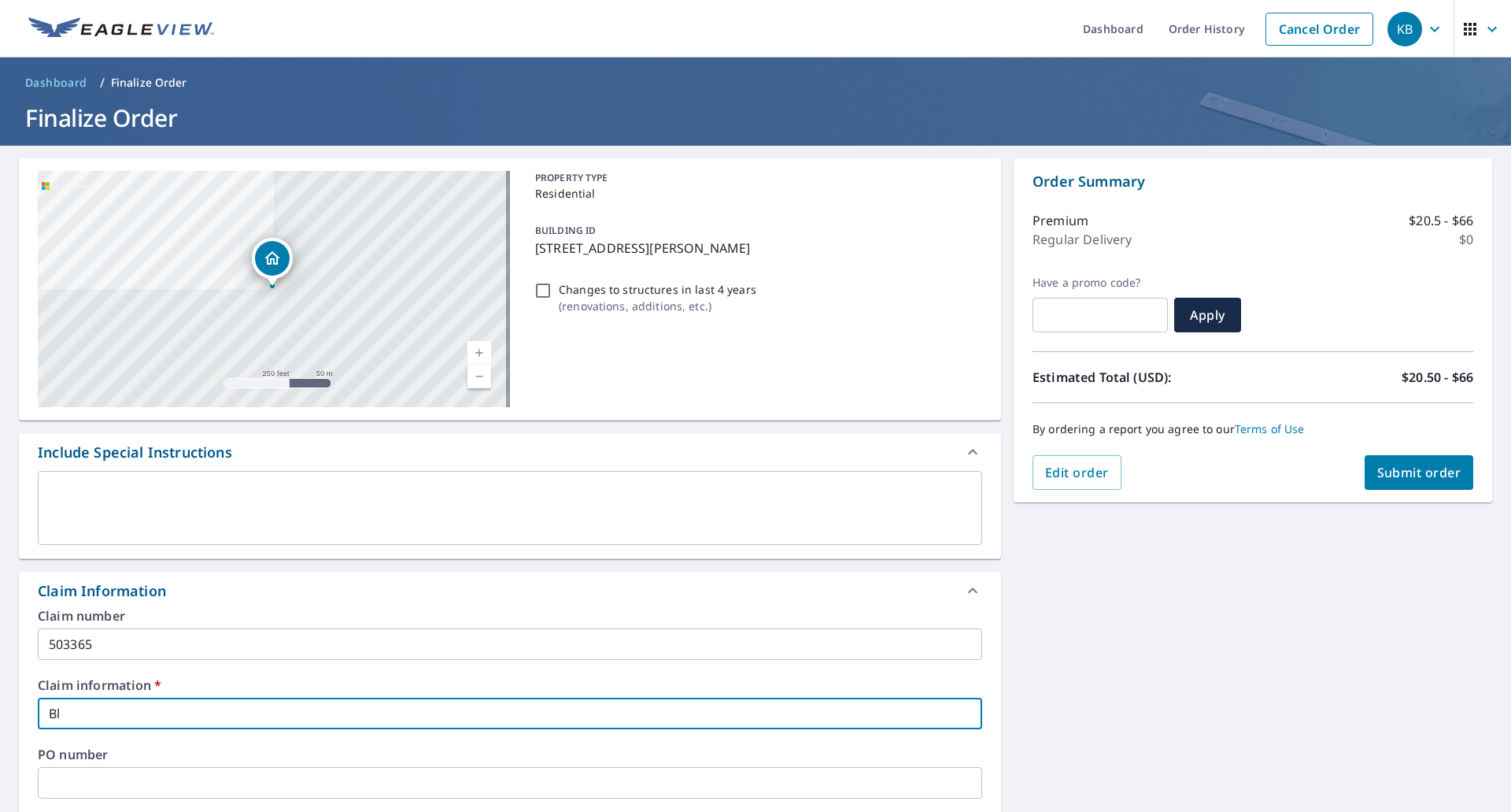
checkbox input "true"
type input "Blue"
checkbox input "true"
type input "Bluebird Construction"
checkbox input "true"
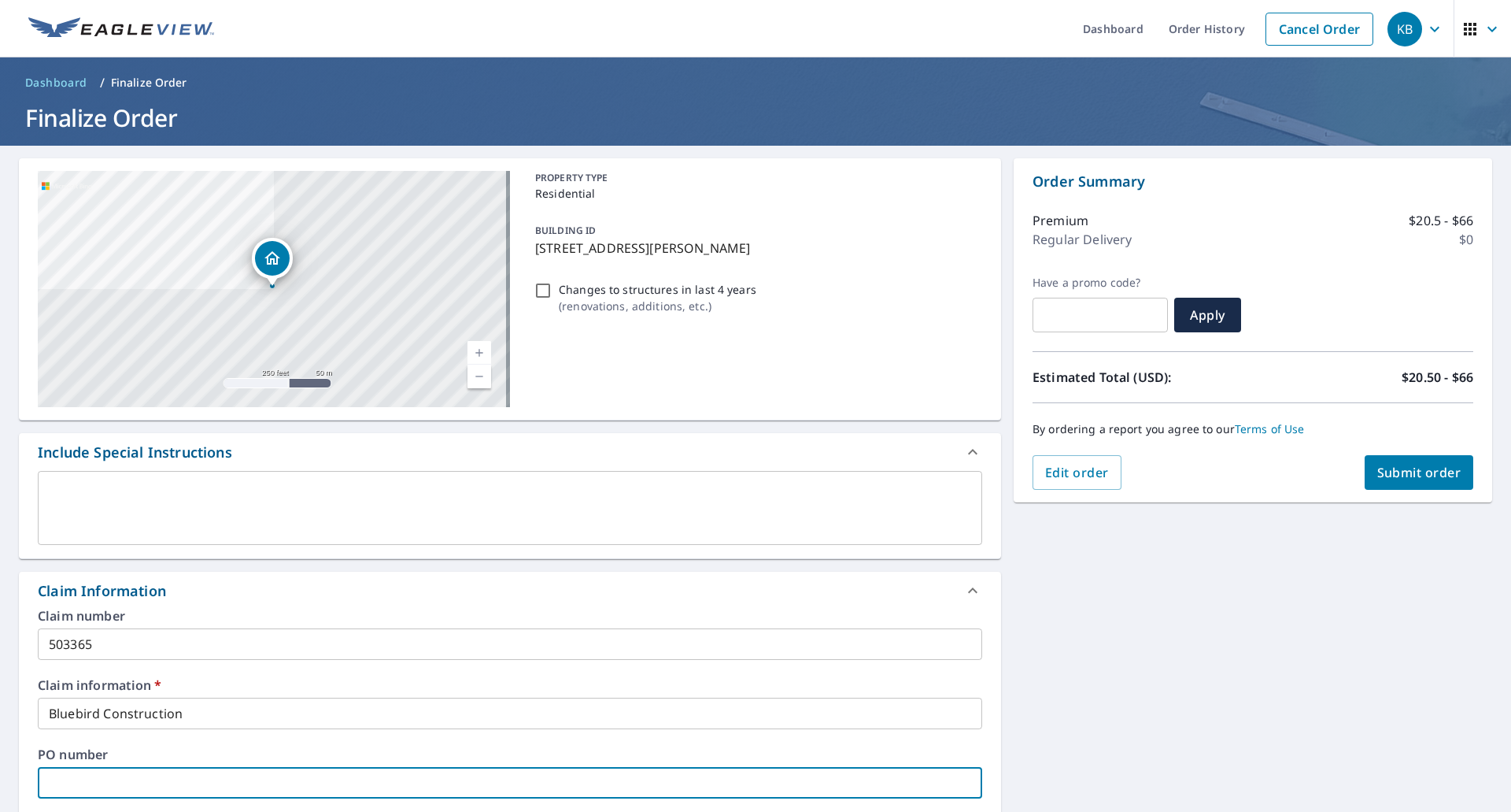
scroll to position [447, 0]
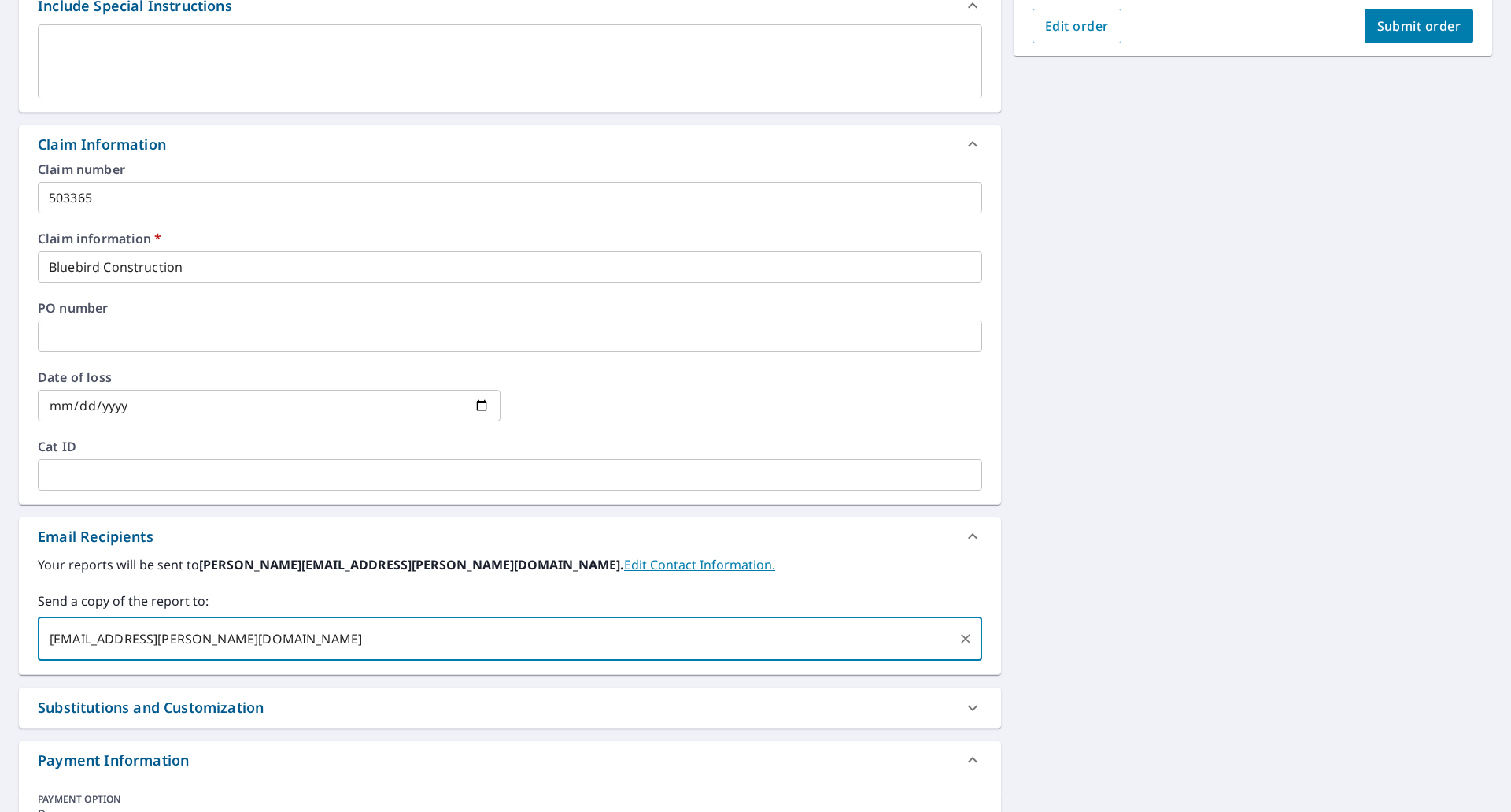
type input "[EMAIL_ADDRESS][PERSON_NAME][DOMAIN_NAME]"
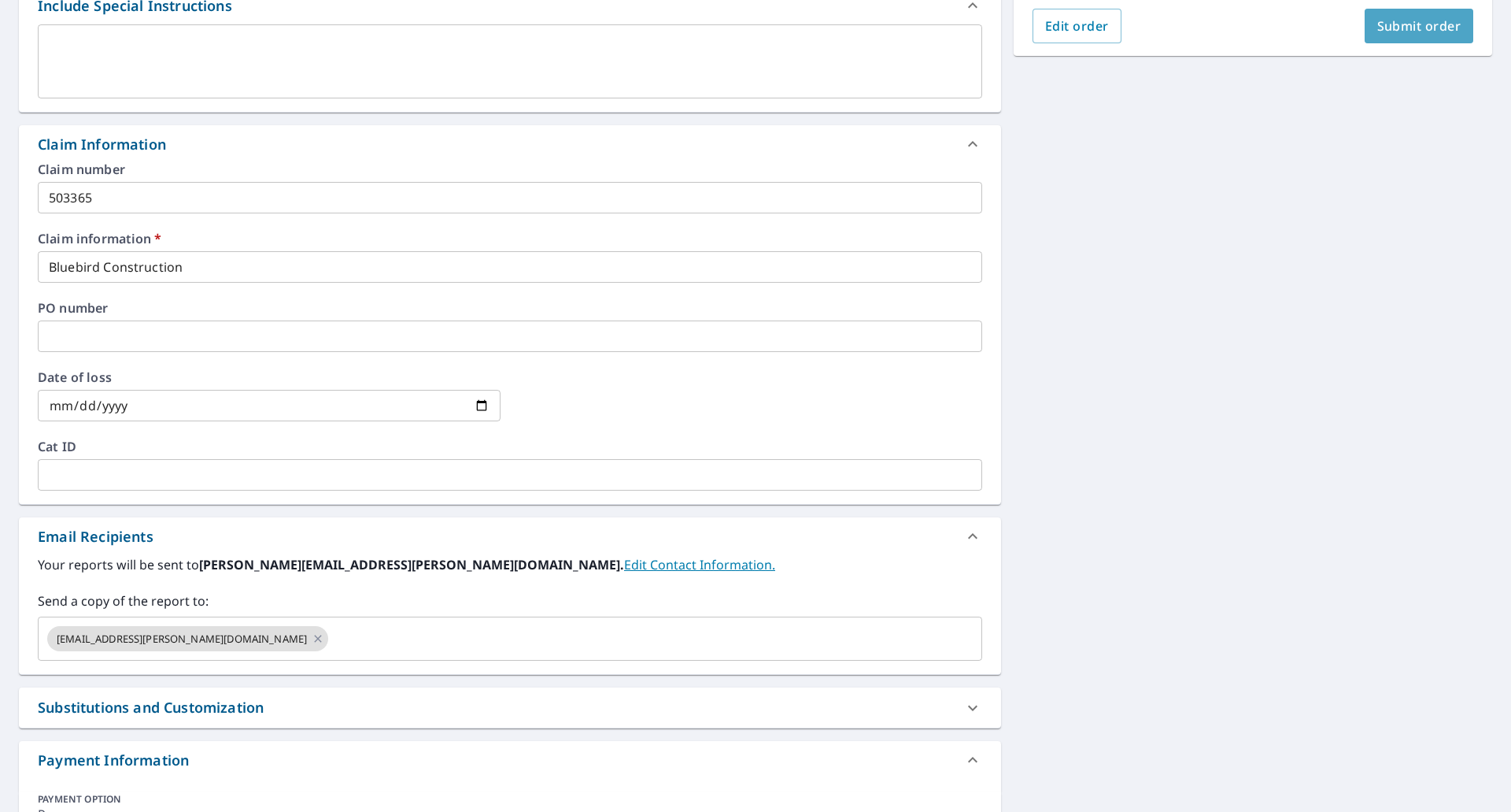
click at [1389, 30] on span "Submit order" at bounding box center [1419, 25] width 84 height 17
checkbox input "true"
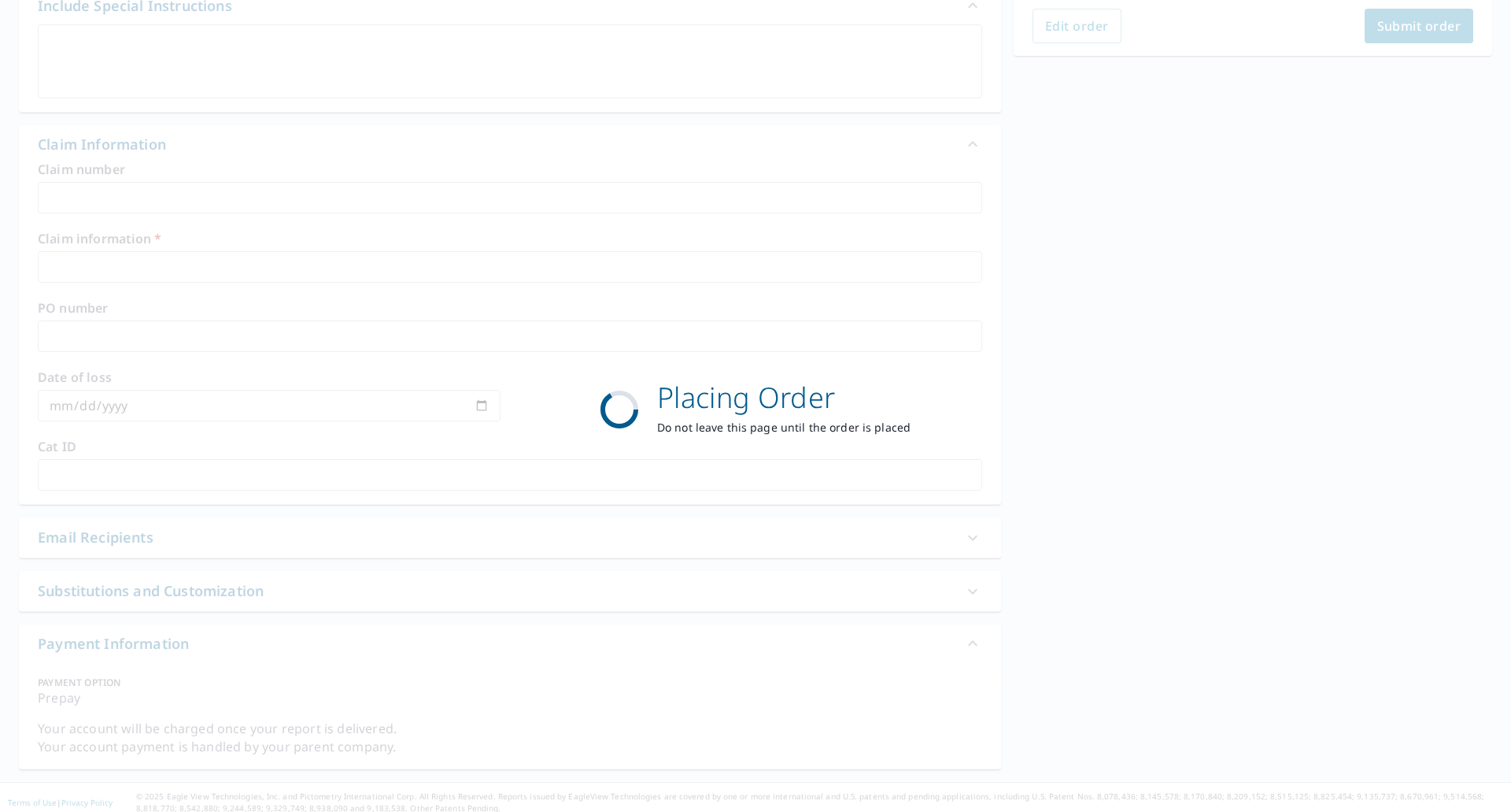
scroll to position [115, 0]
